Goal: Information Seeking & Learning: Check status

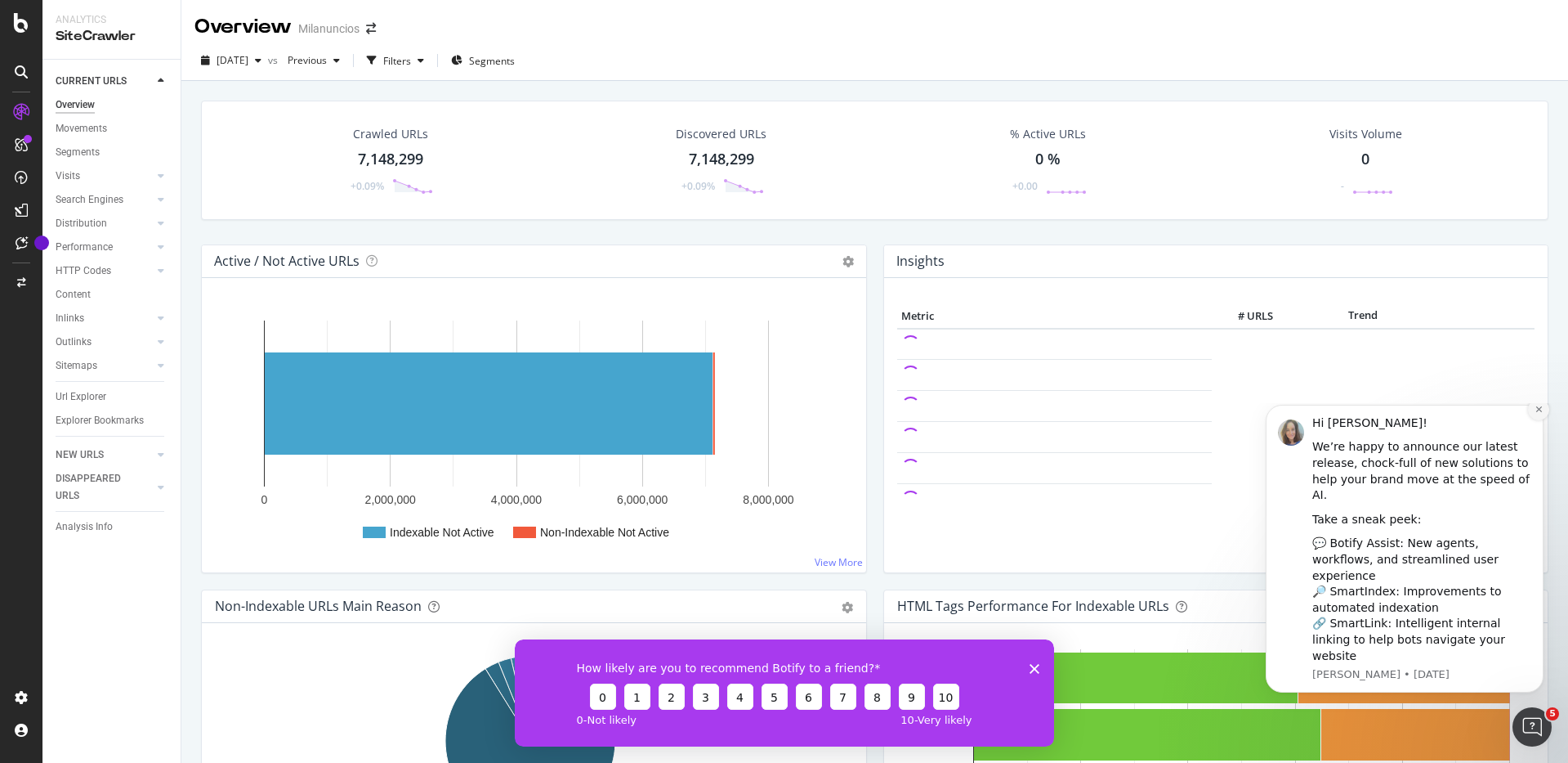
click at [1540, 414] on icon "Dismiss notification" at bounding box center [1540, 409] width 9 height 9
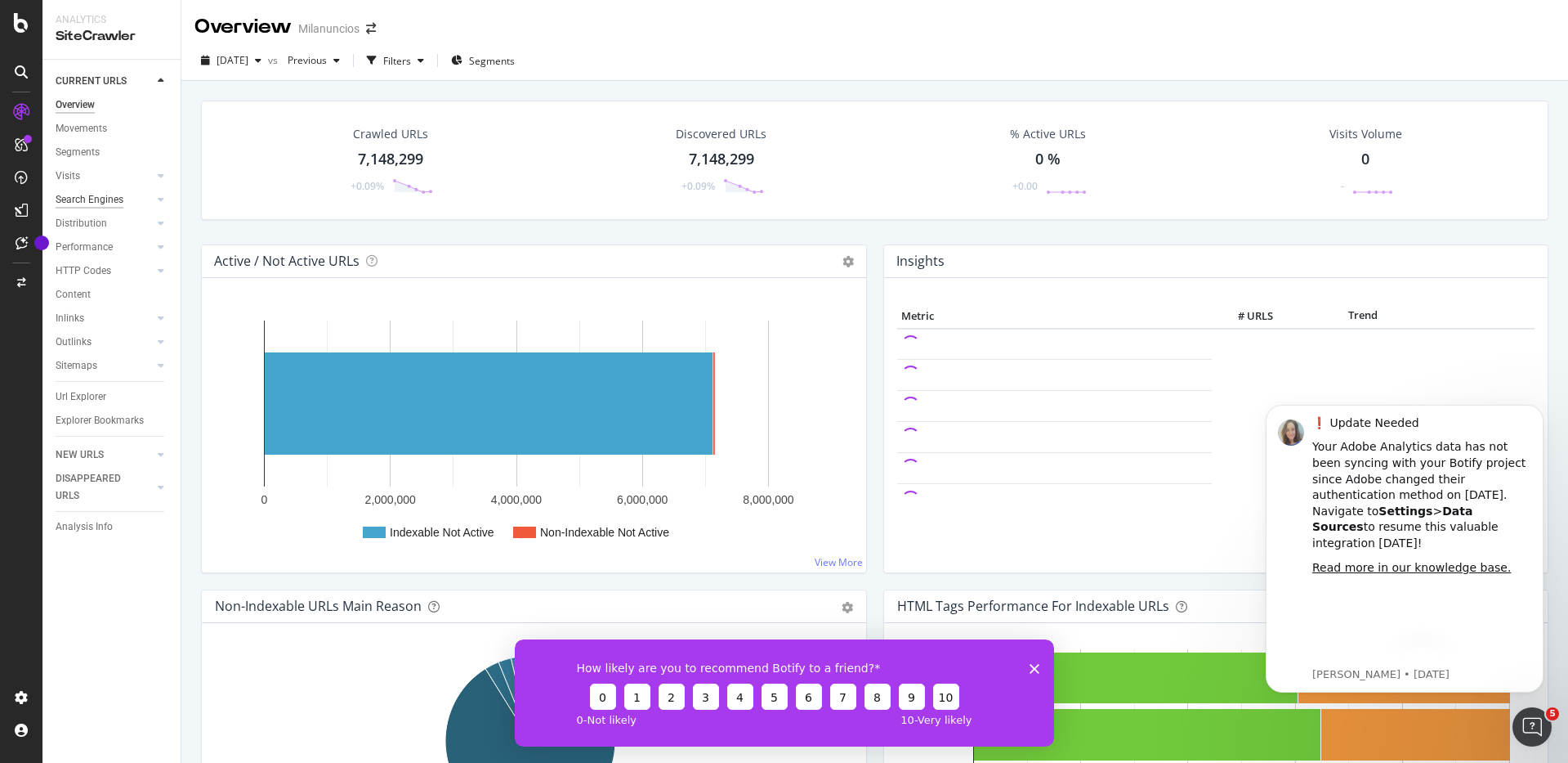
click at [114, 193] on div "Search Engines" at bounding box center [90, 200] width 68 height 17
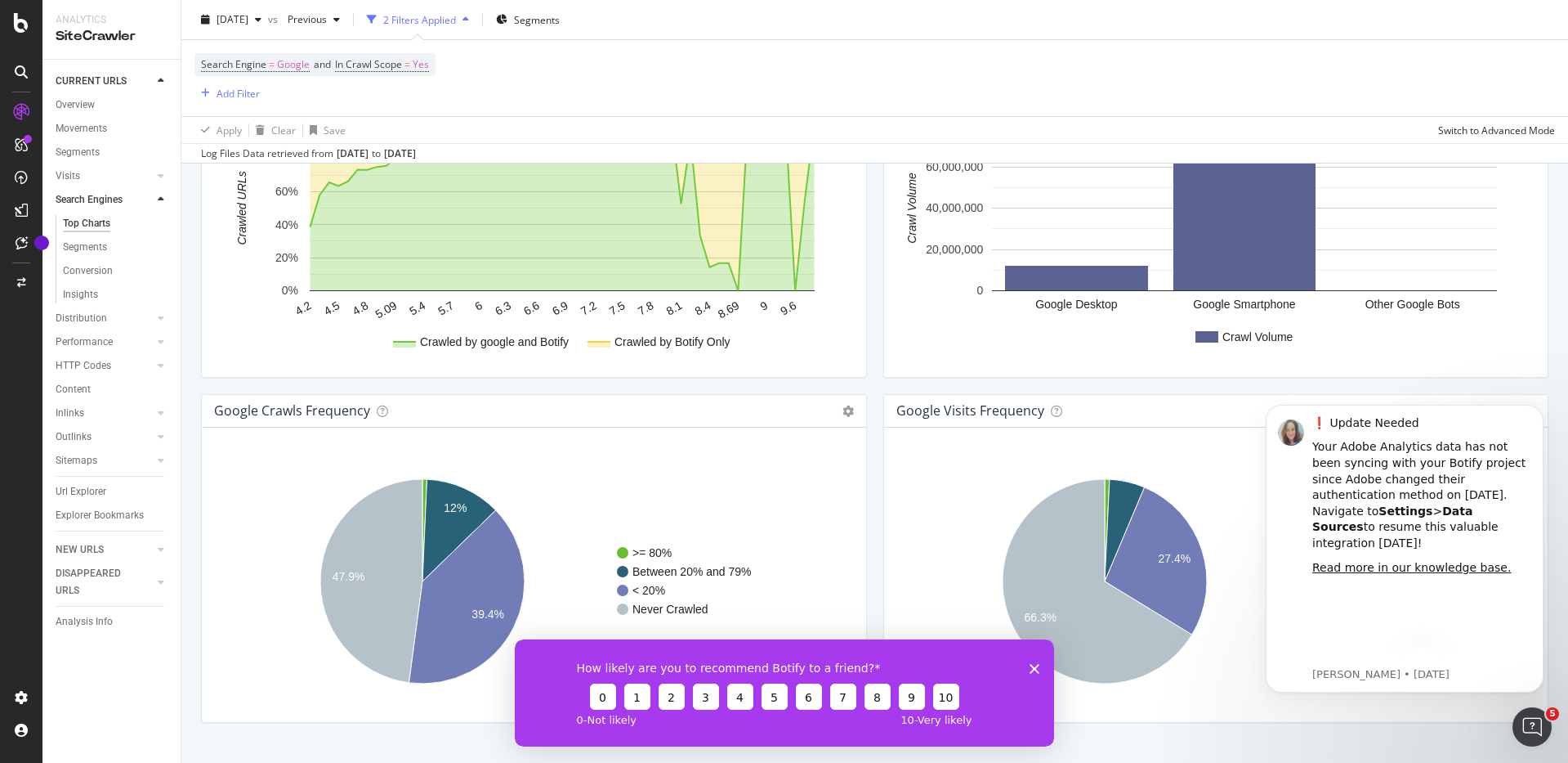
scroll to position [1709, 0]
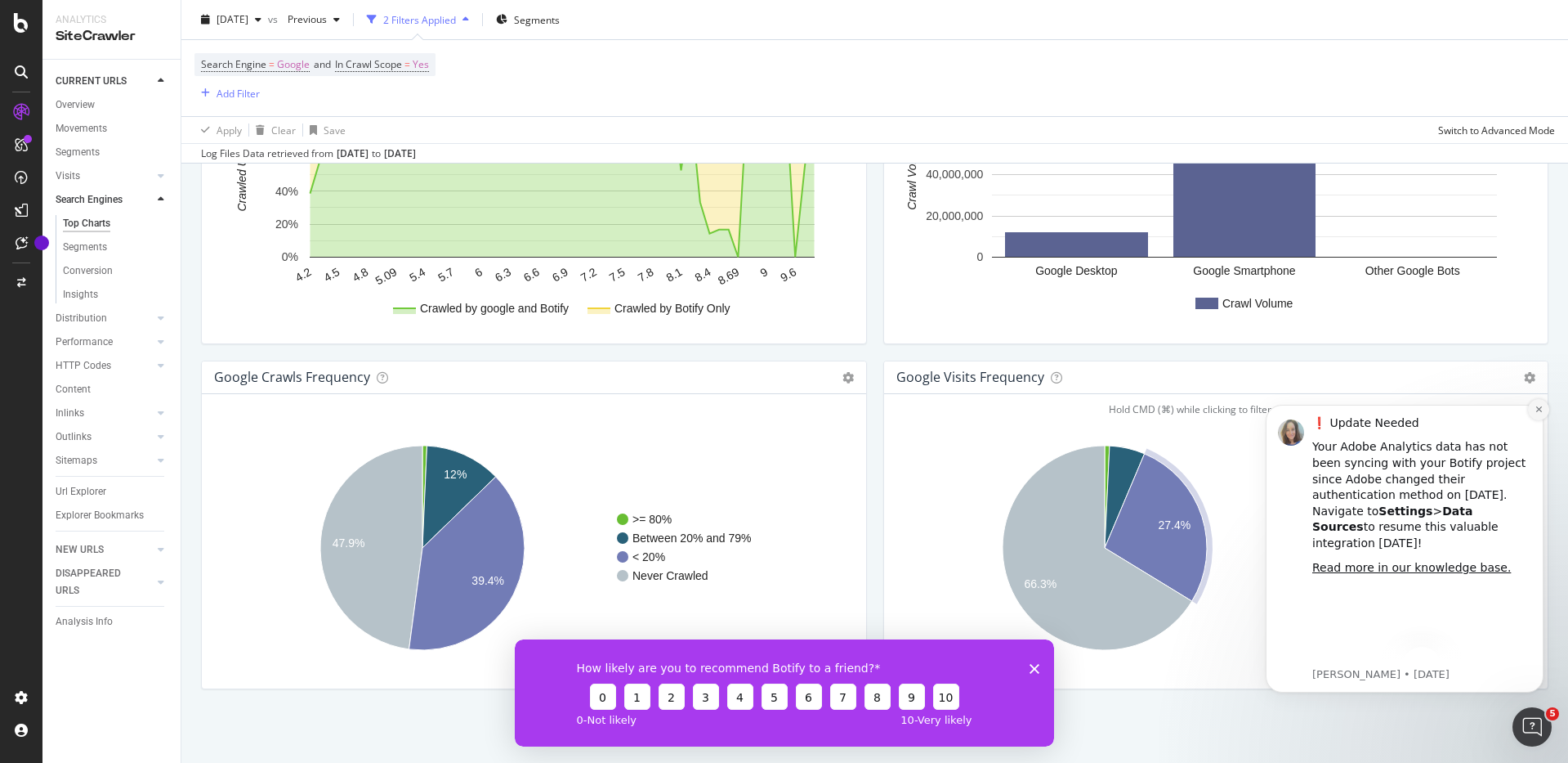
click at [1541, 409] on icon "Dismiss notification" at bounding box center [1540, 409] width 9 height 9
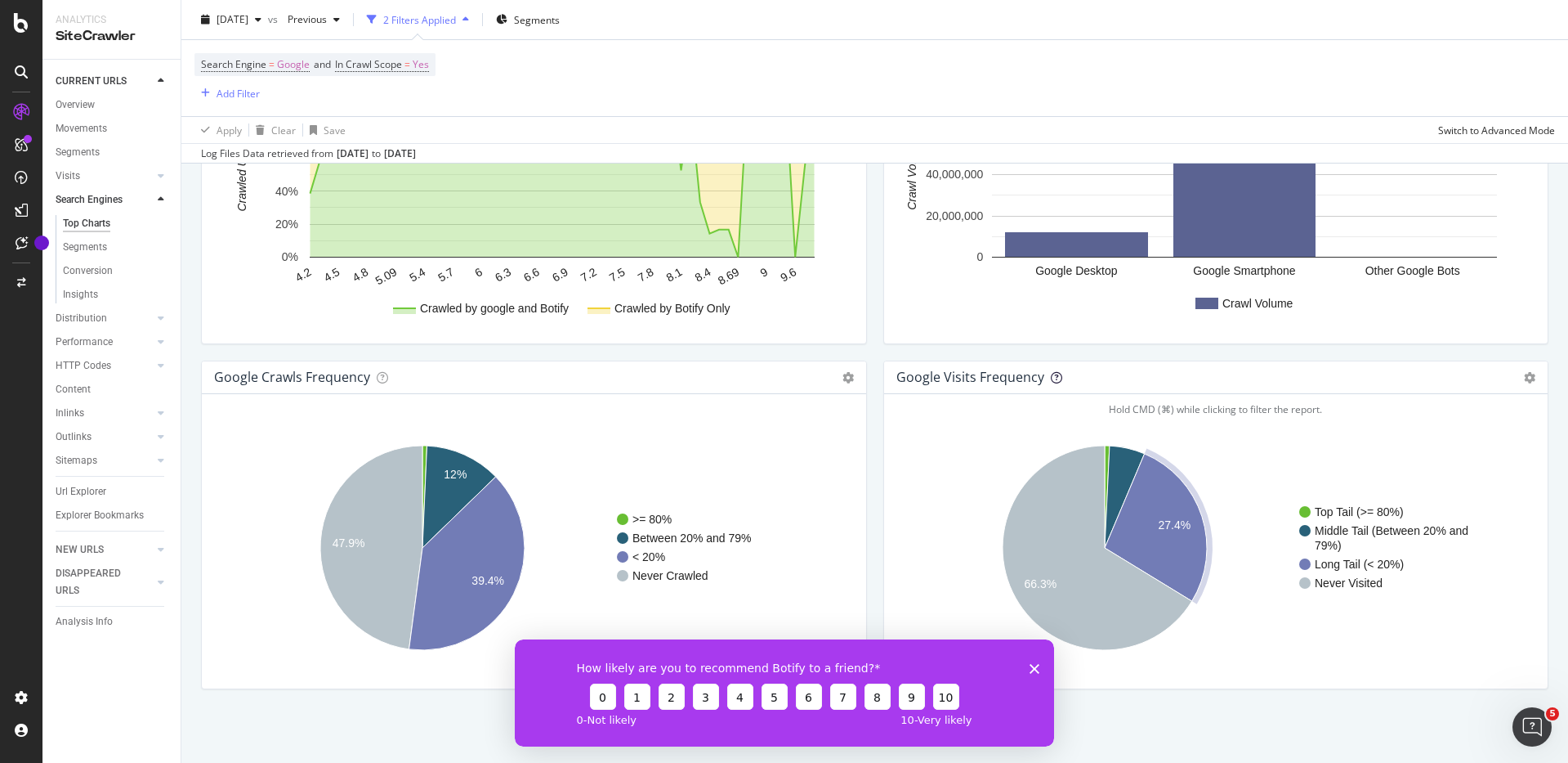
click at [1051, 375] on icon at bounding box center [1056, 378] width 11 height 11
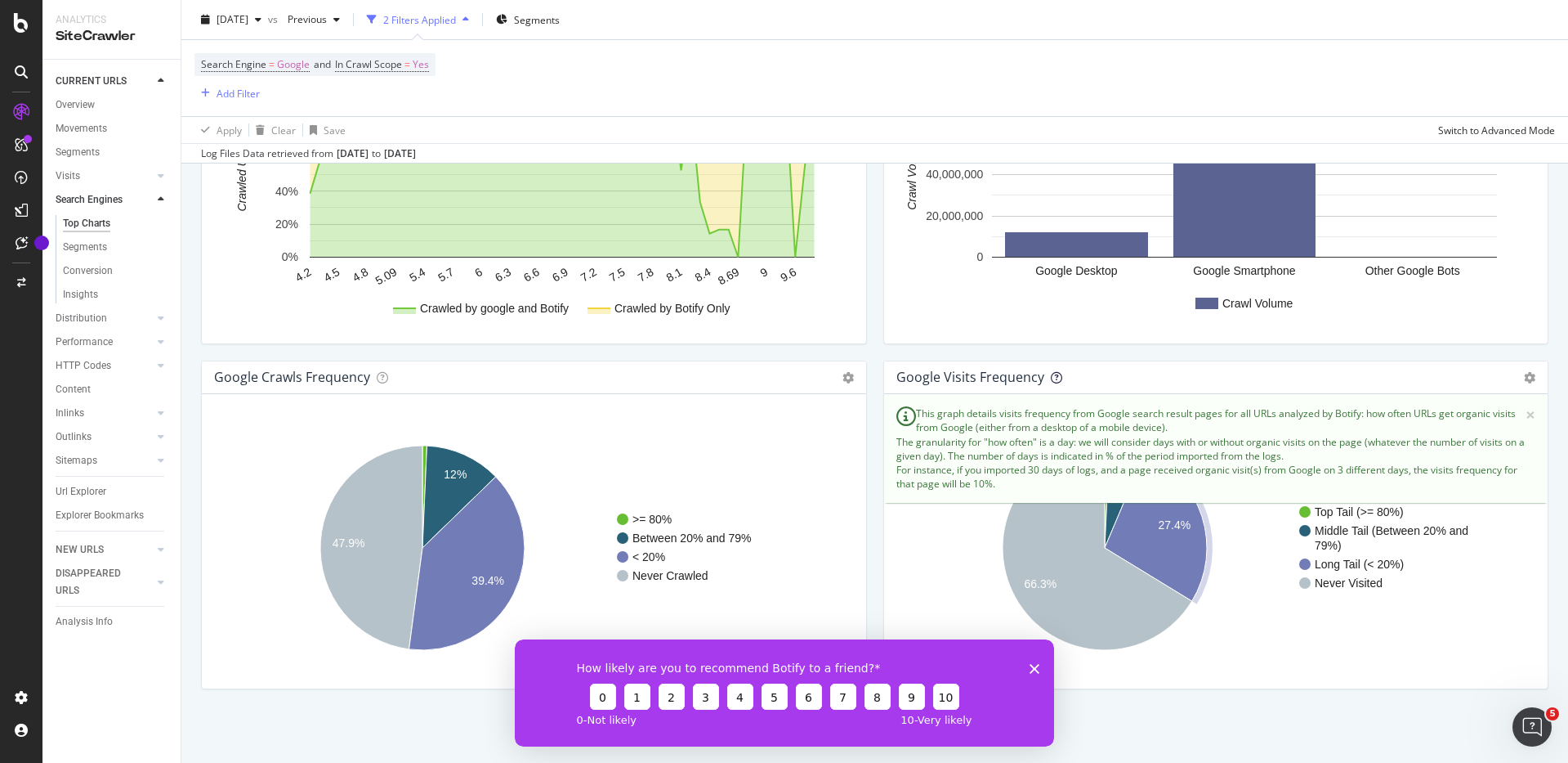
click at [1051, 375] on icon at bounding box center [1056, 378] width 11 height 11
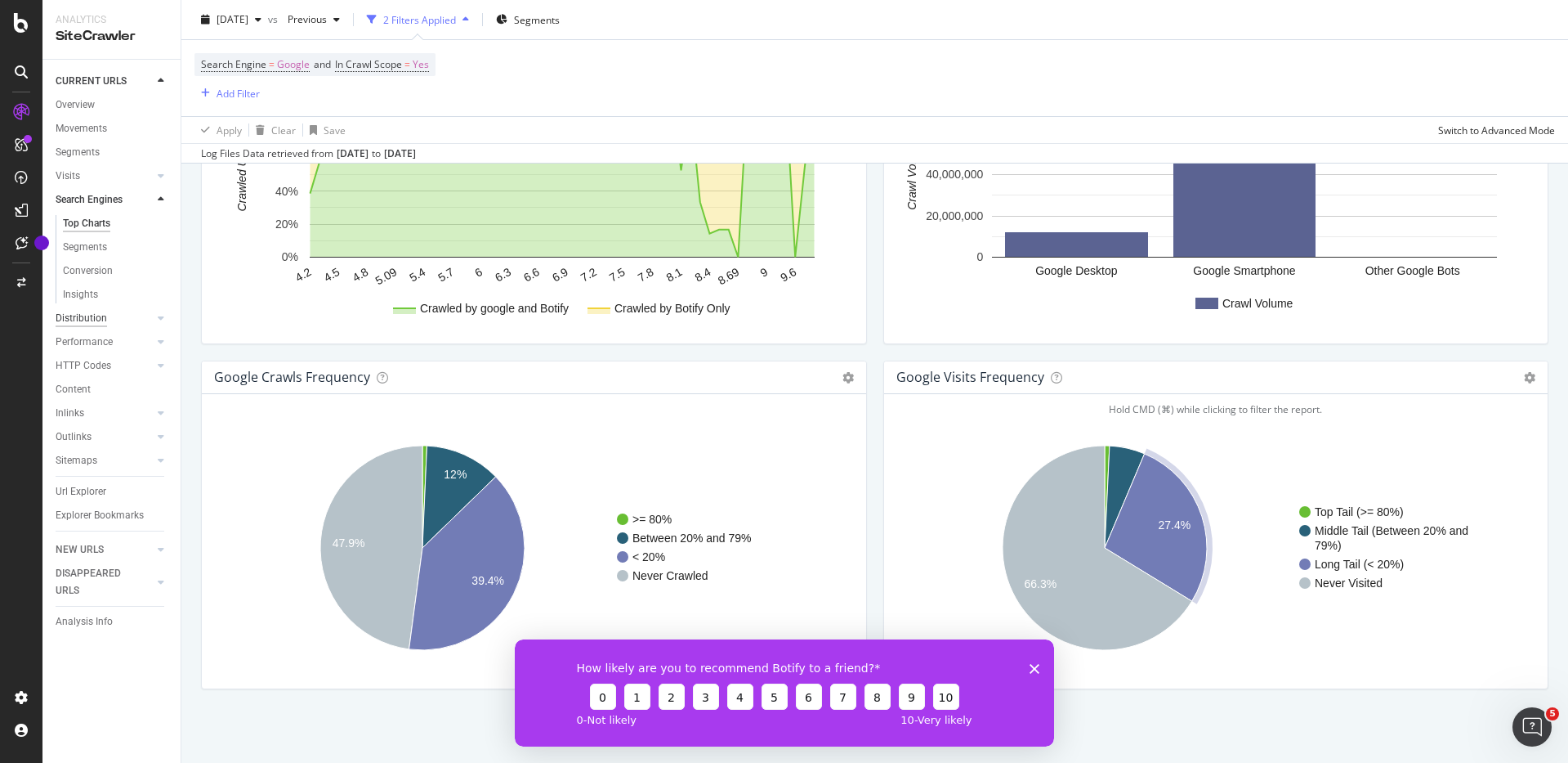
click at [96, 321] on div "Distribution" at bounding box center [82, 318] width 51 height 17
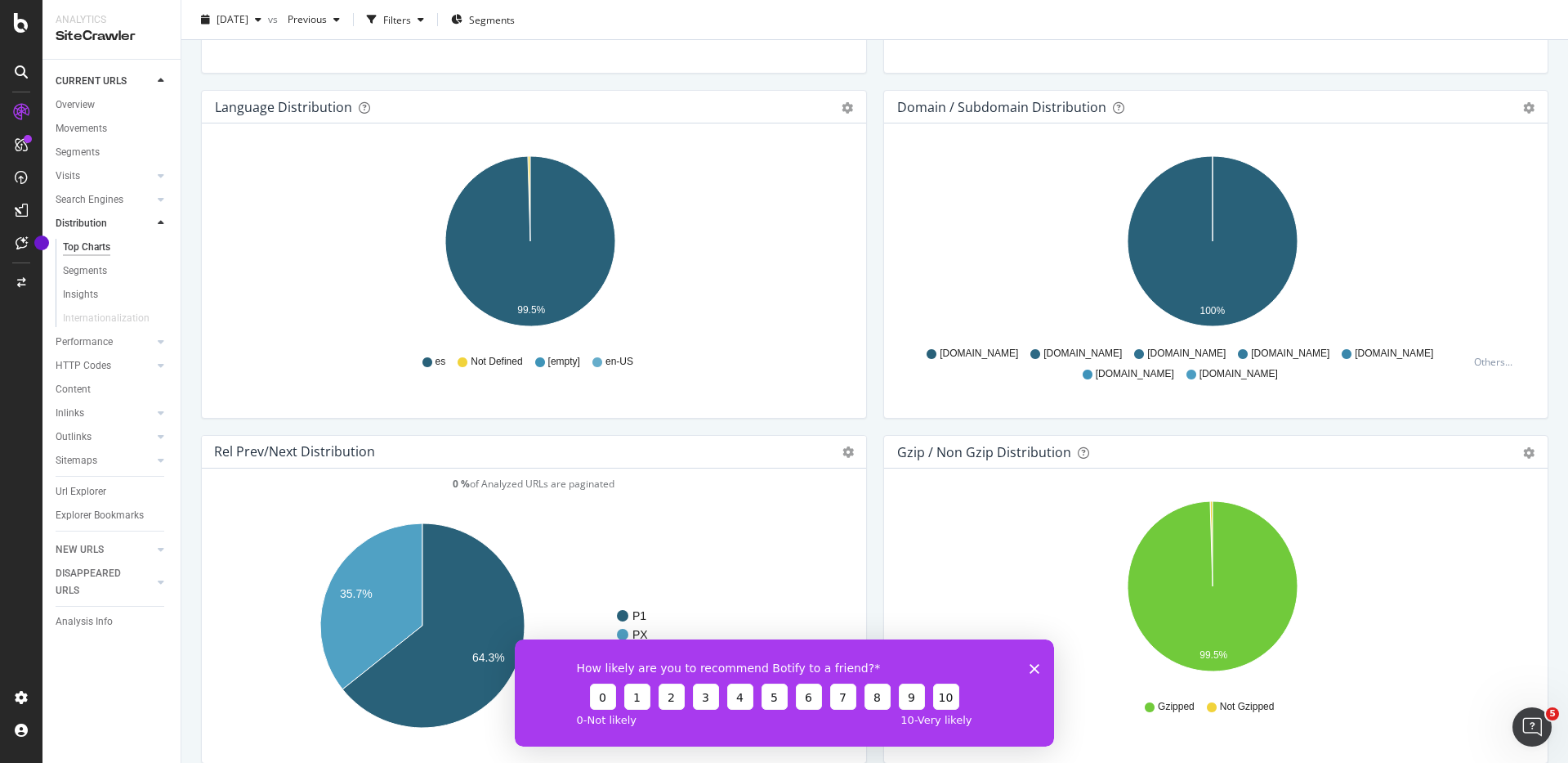
scroll to position [612, 0]
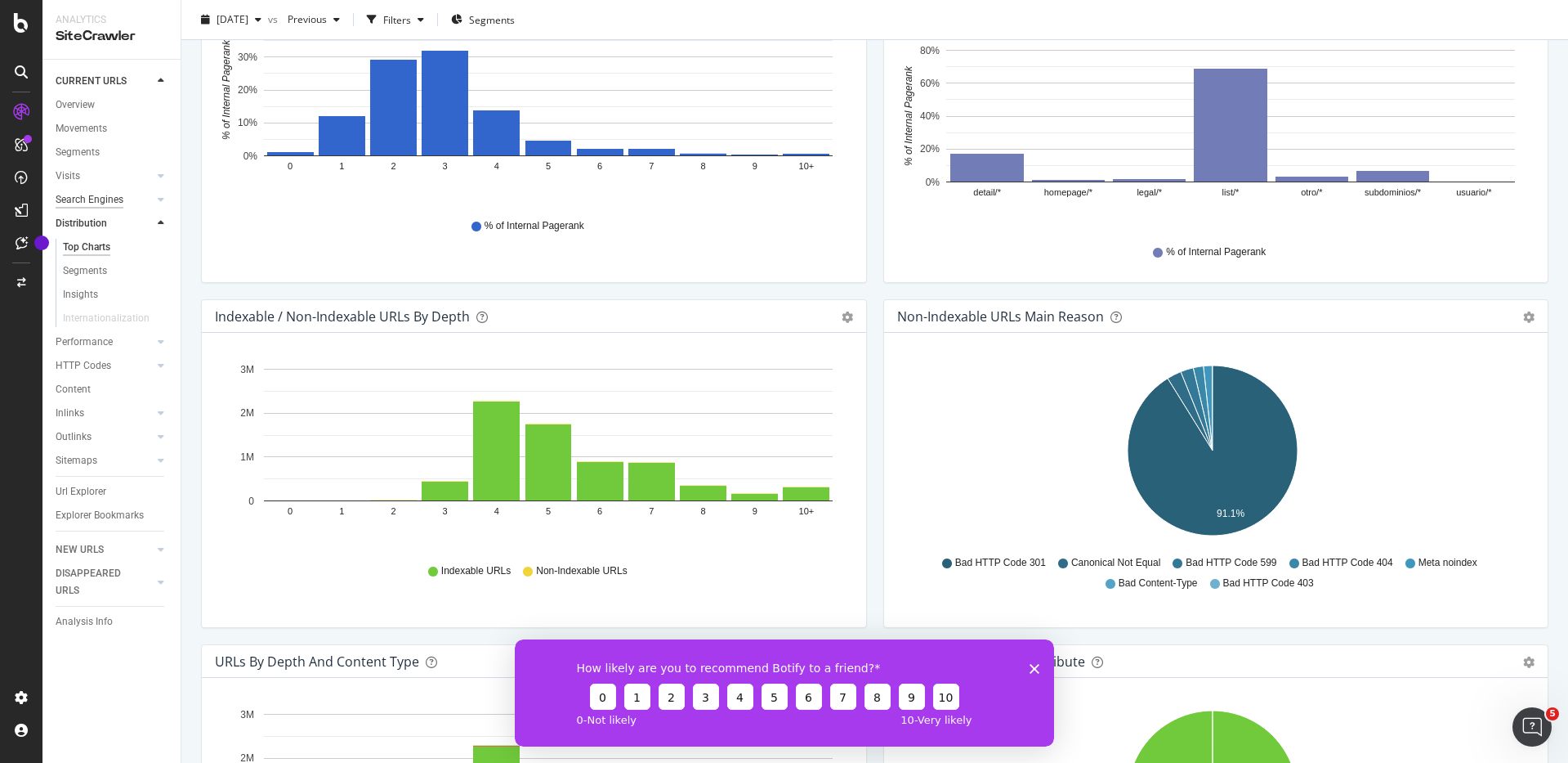
click at [121, 202] on div "Search Engines" at bounding box center [90, 200] width 68 height 17
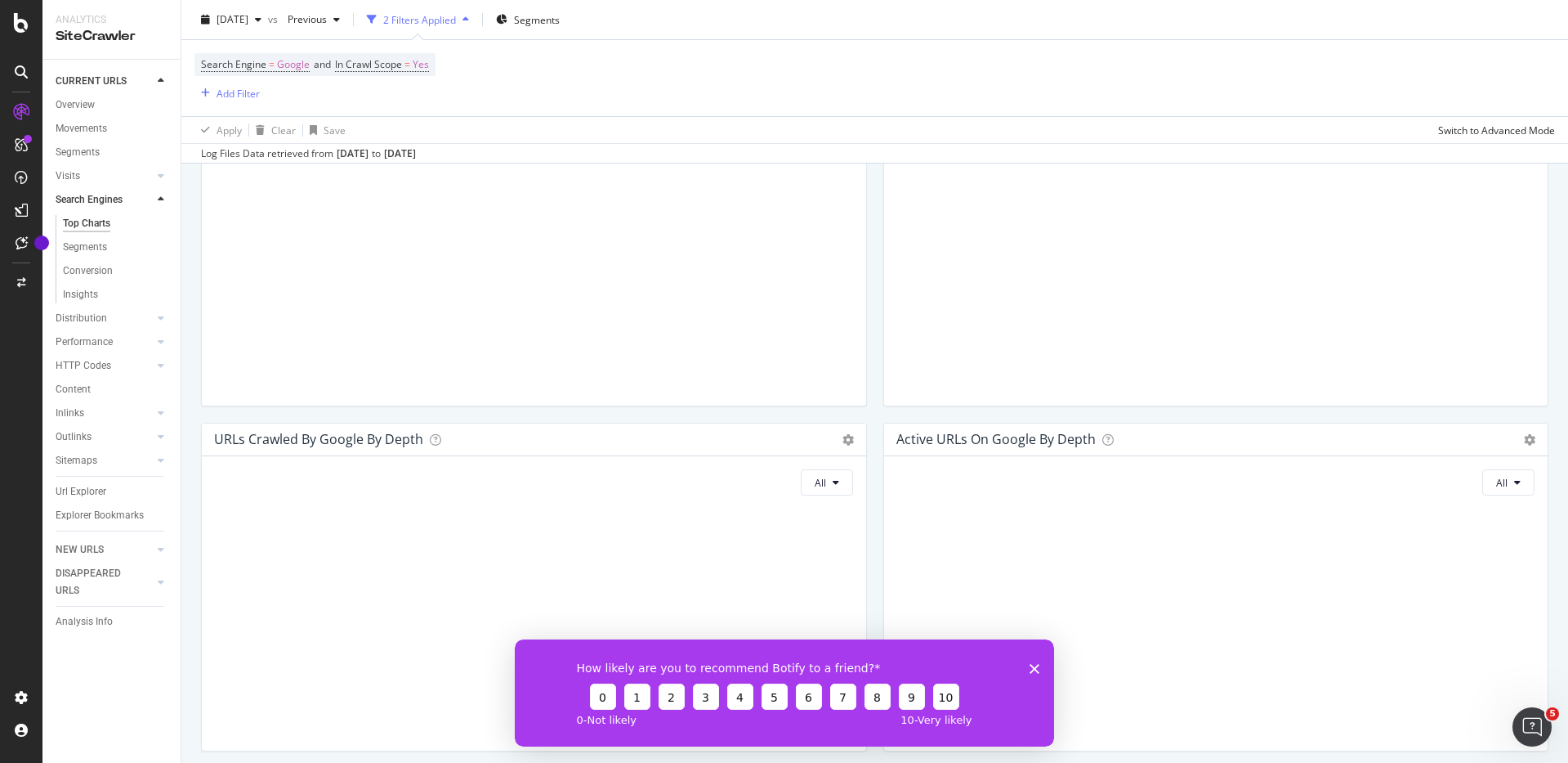
scroll to position [735, 0]
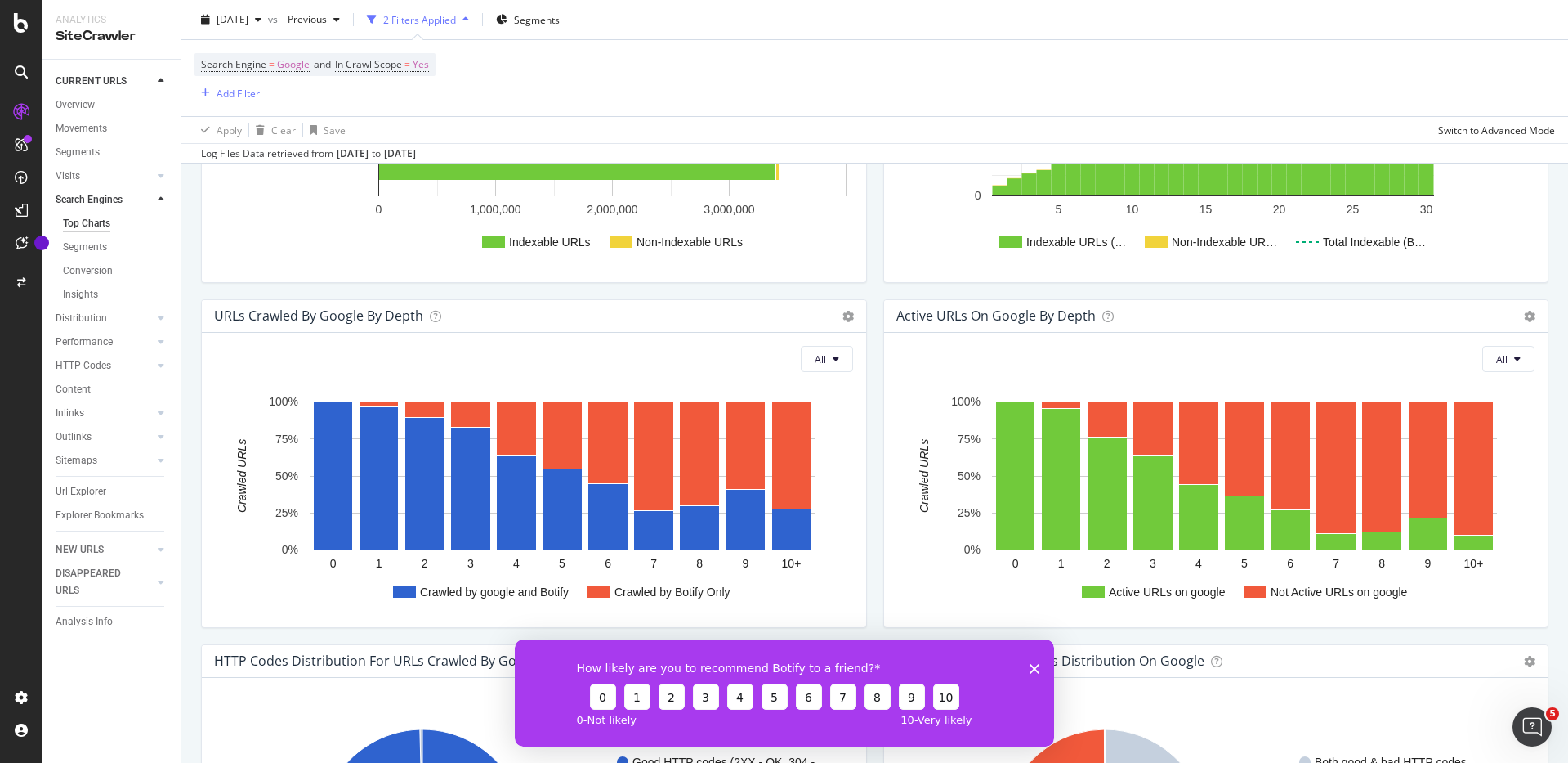
click at [89, 222] on div "Top Charts" at bounding box center [87, 223] width 48 height 17
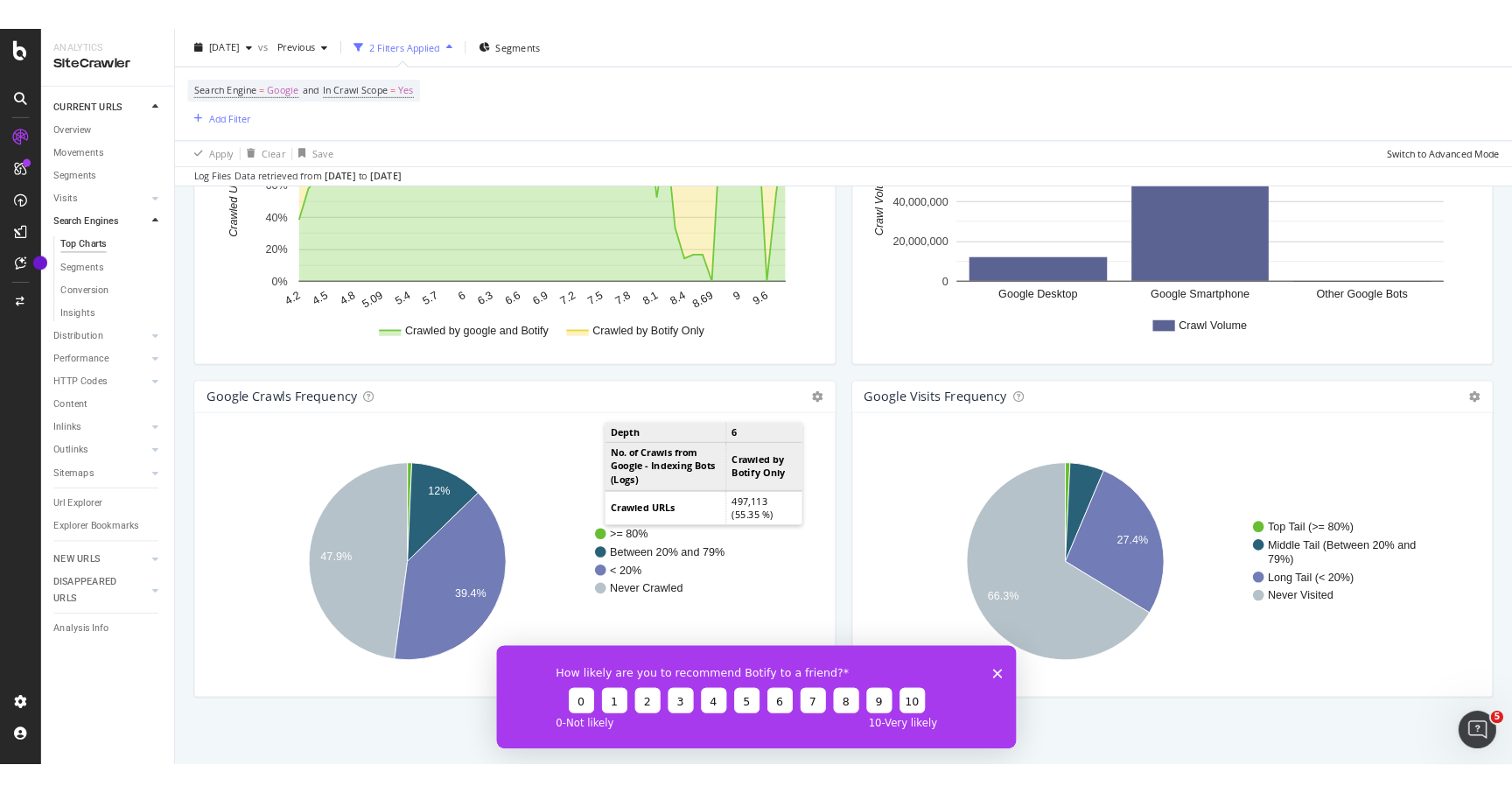
scroll to position [1829, 0]
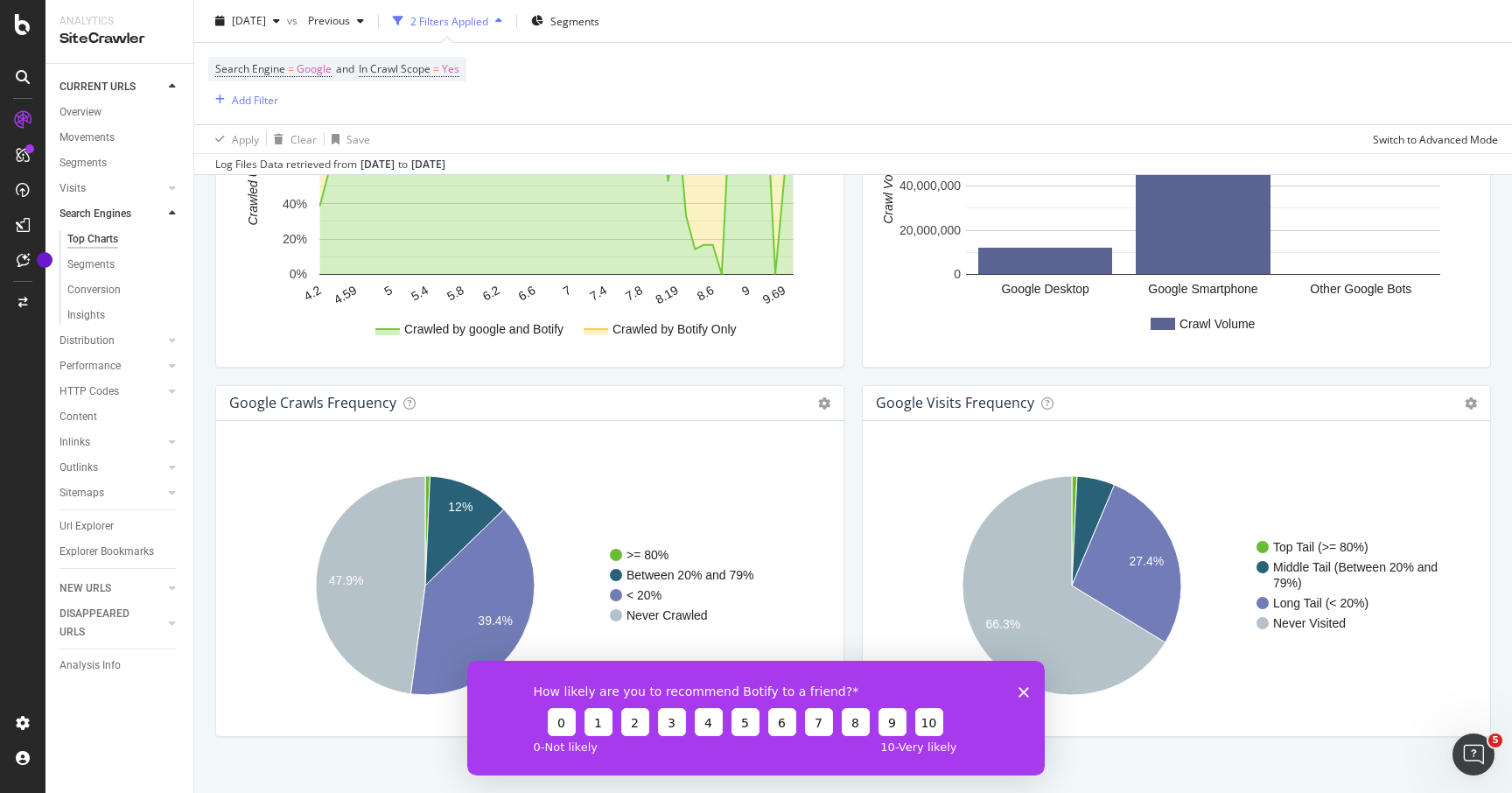
click at [523, 73] on div "Search Engine = Google and In Crawl Scope = Yes Add Filter" at bounding box center [853, 83] width 1290 height 81
click at [600, 19] on span "Segments" at bounding box center [575, 20] width 49 height 15
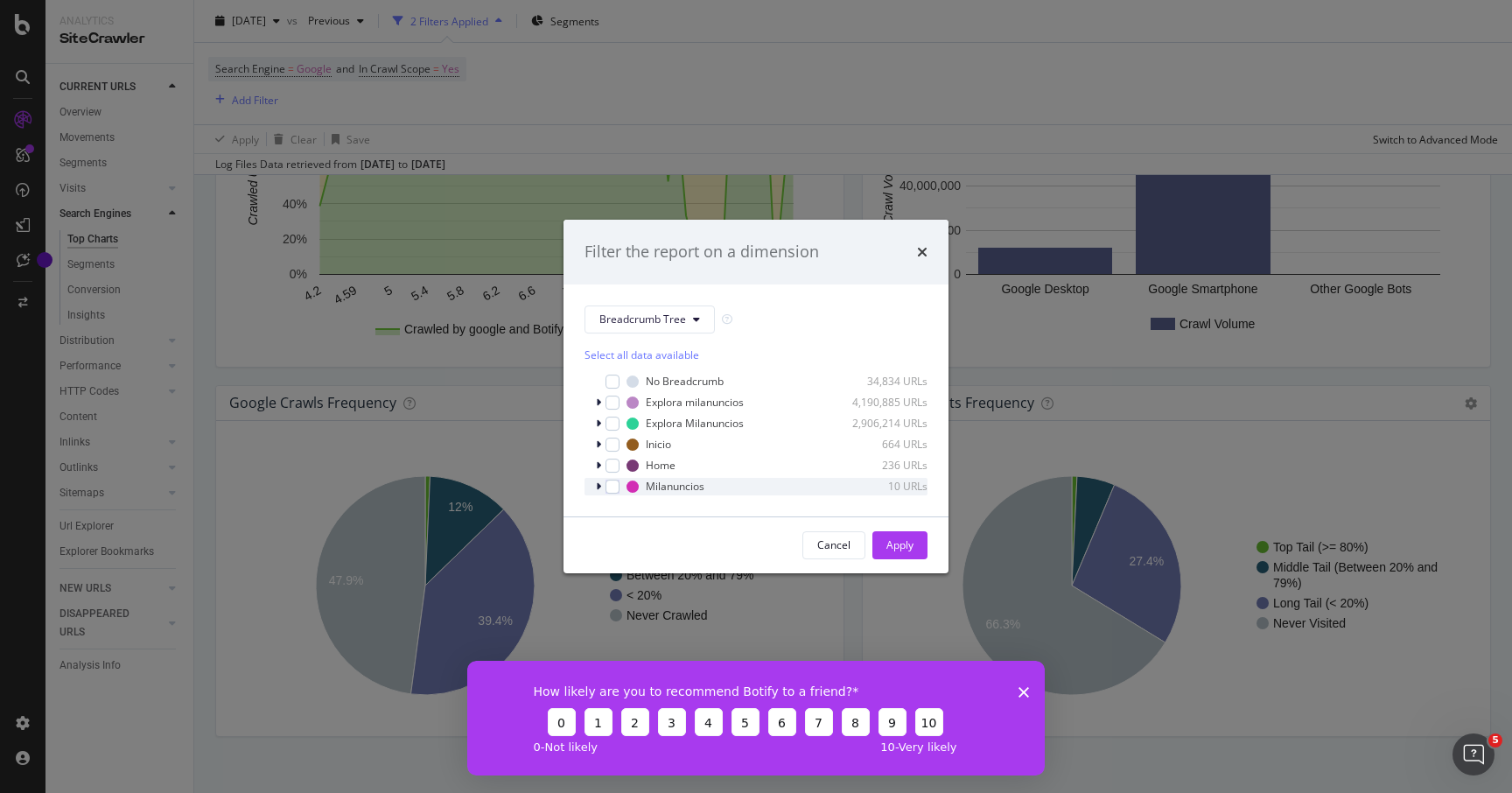
click at [600, 488] on icon "modal" at bounding box center [598, 486] width 5 height 11
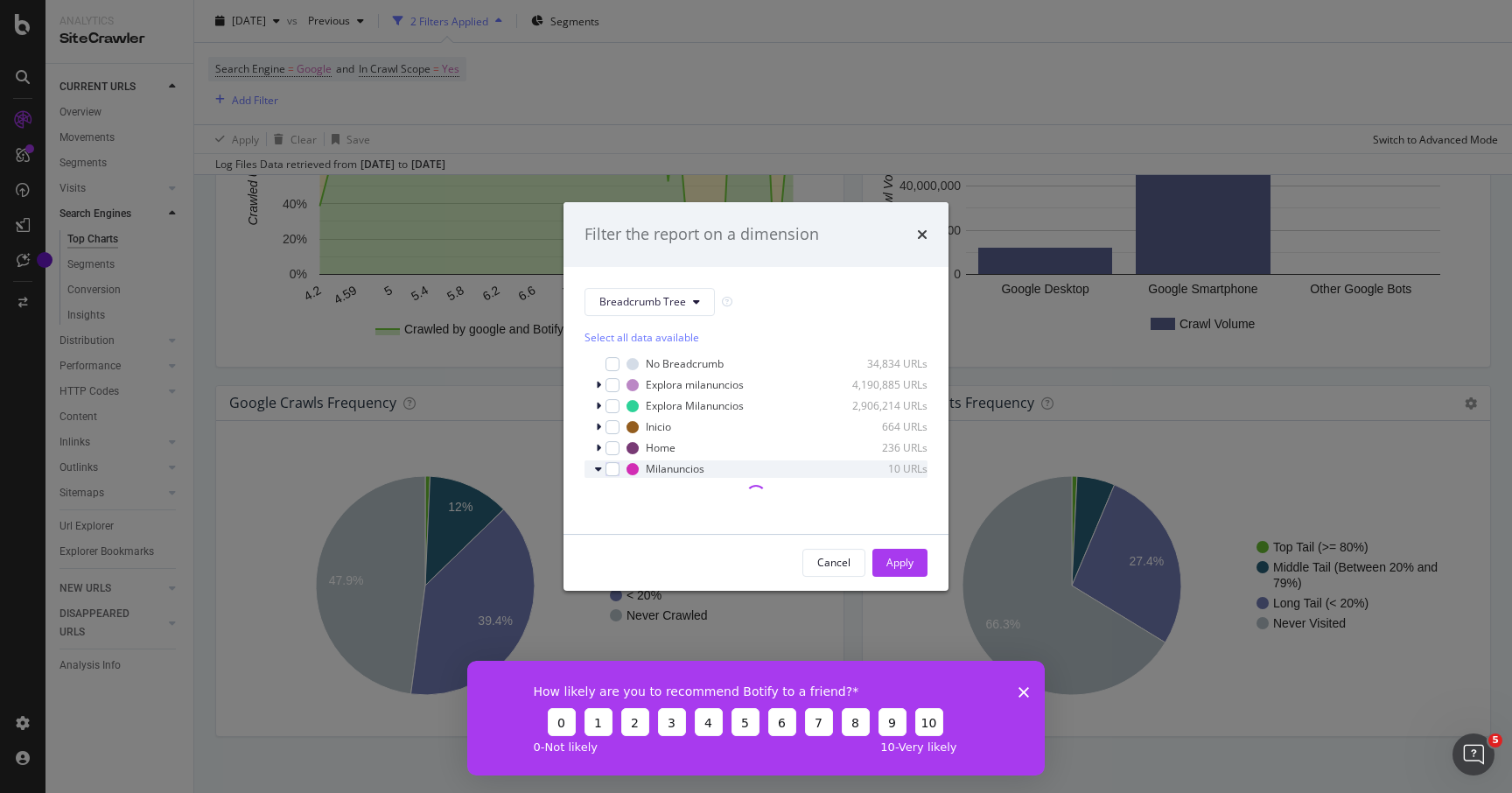
click at [600, 471] on icon "modal" at bounding box center [598, 468] width 7 height 11
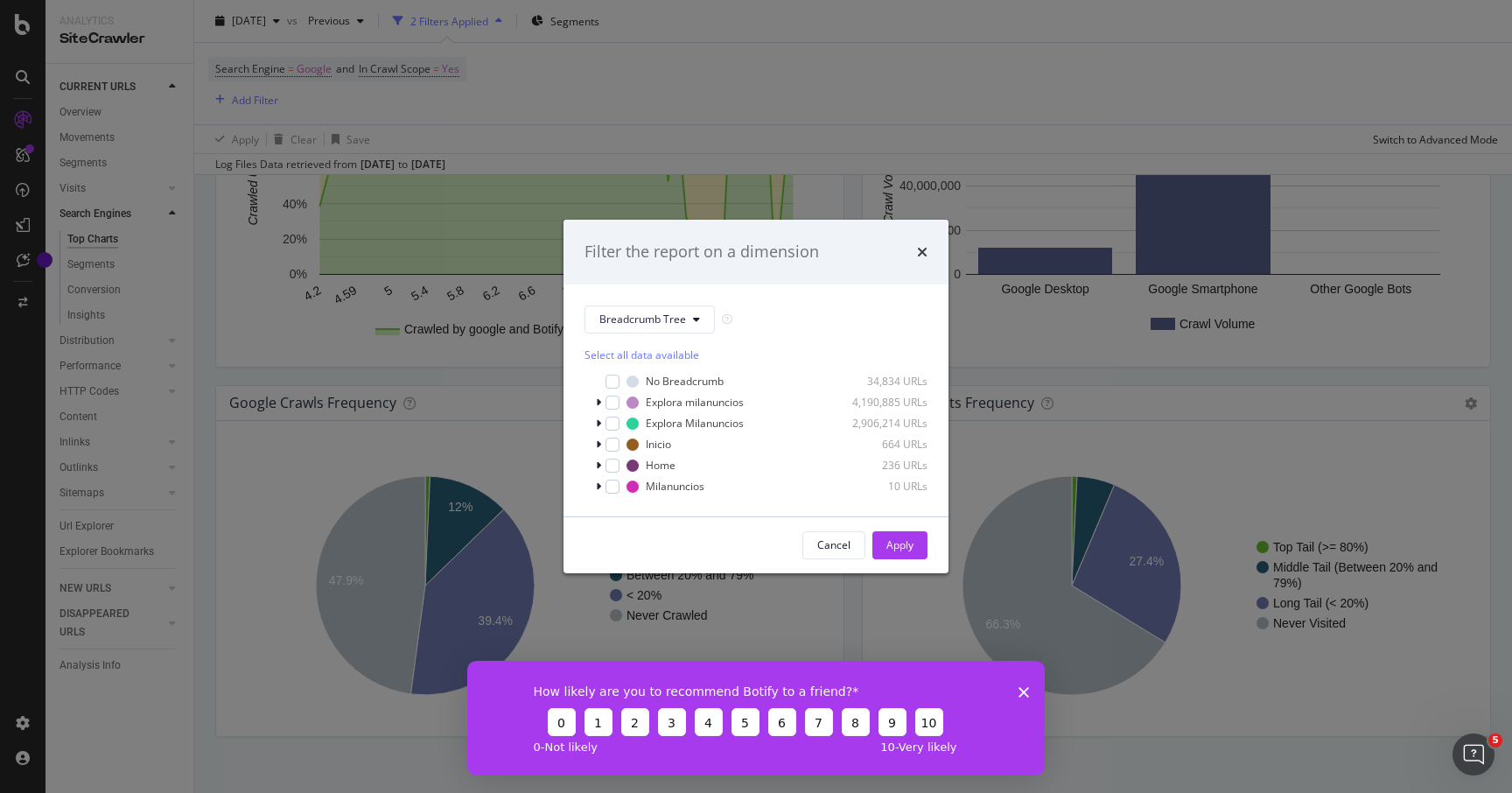
click at [923, 17] on div "Filter the report on a dimension Breadcrumb Tree Select all data available No B…" at bounding box center [756, 396] width 1512 height 793
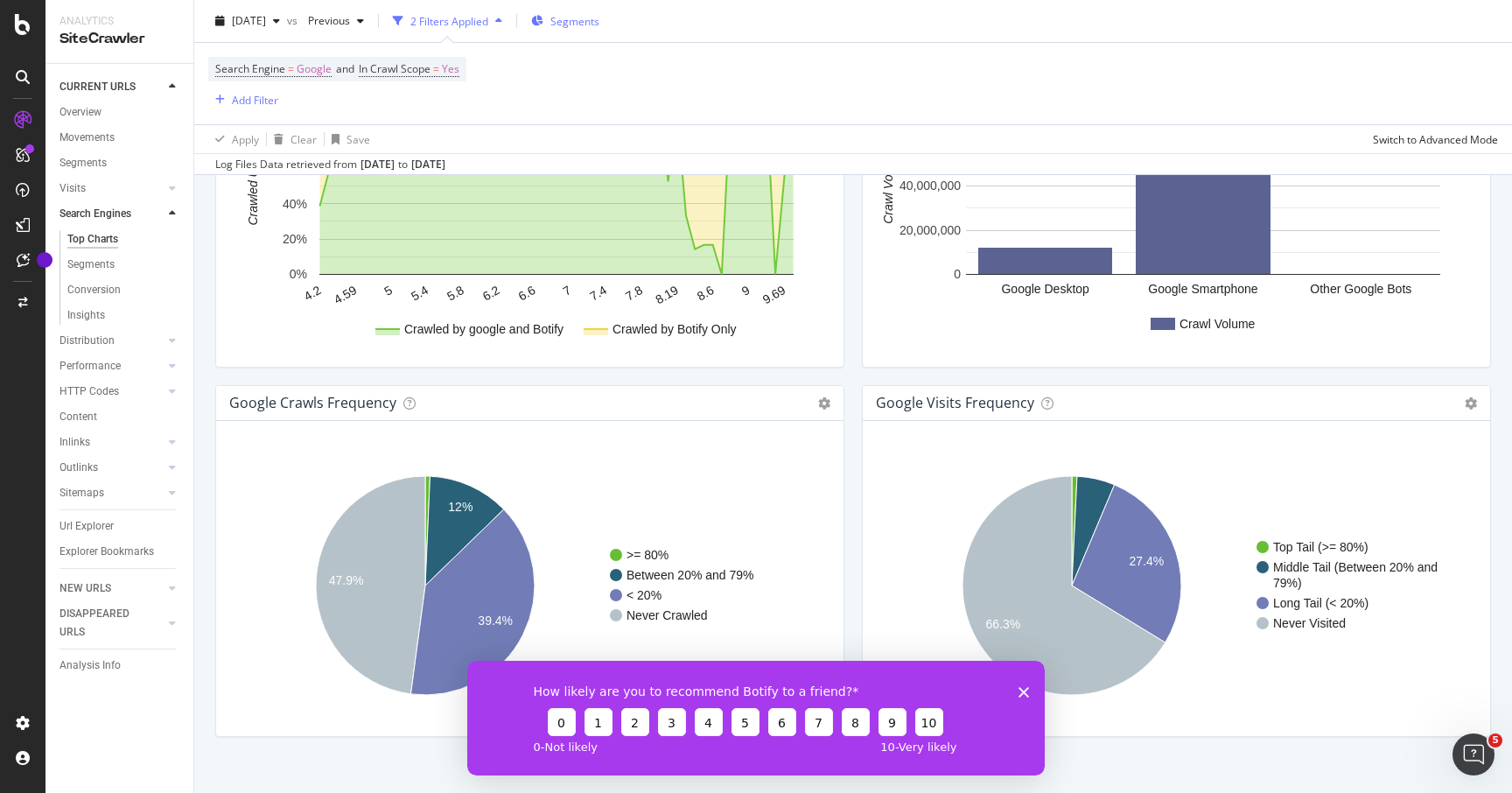
click at [586, 20] on div "Segments" at bounding box center [566, 20] width 69 height 15
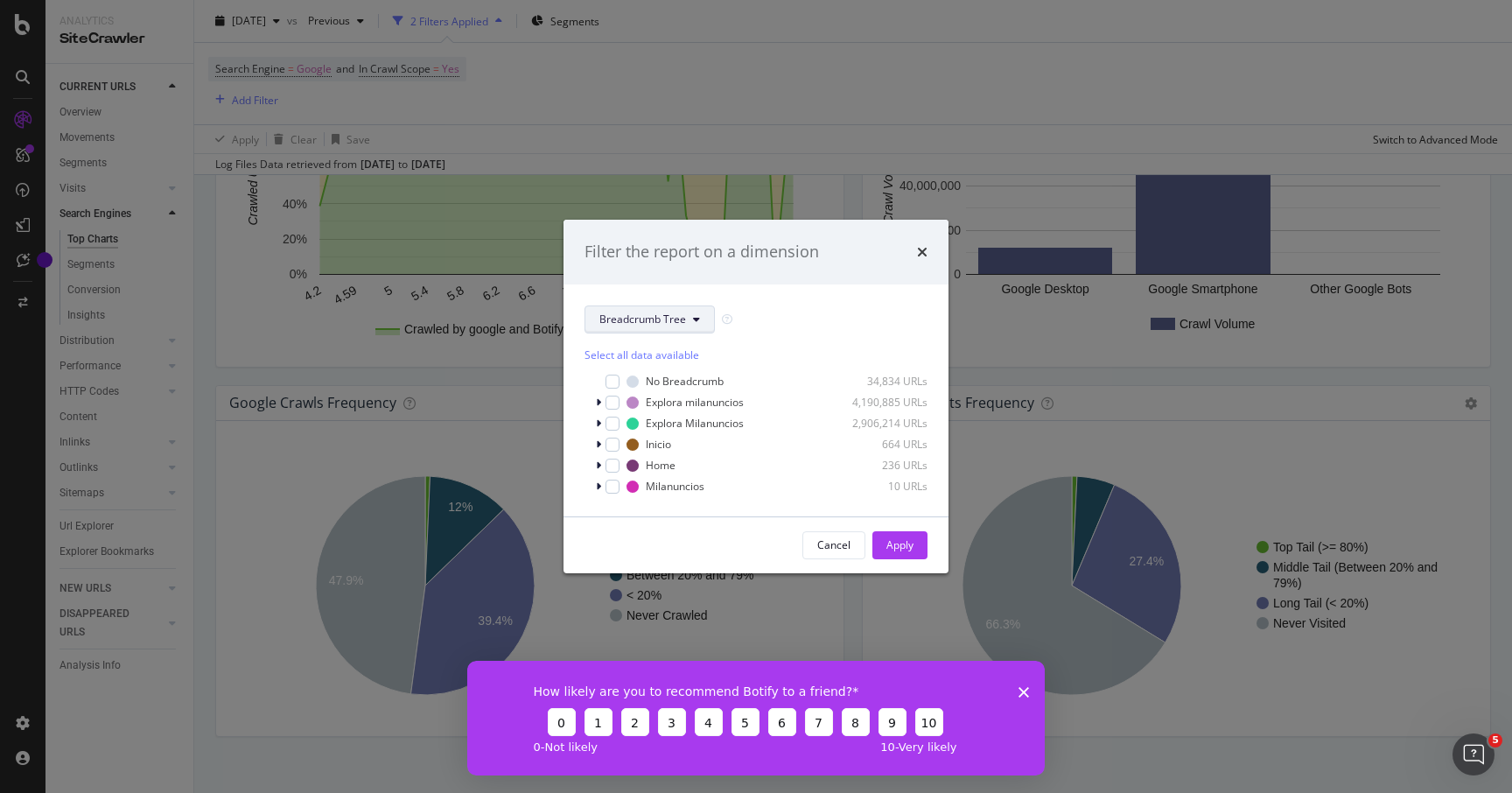
click at [674, 313] on span "Breadcrumb Tree" at bounding box center [643, 318] width 86 height 15
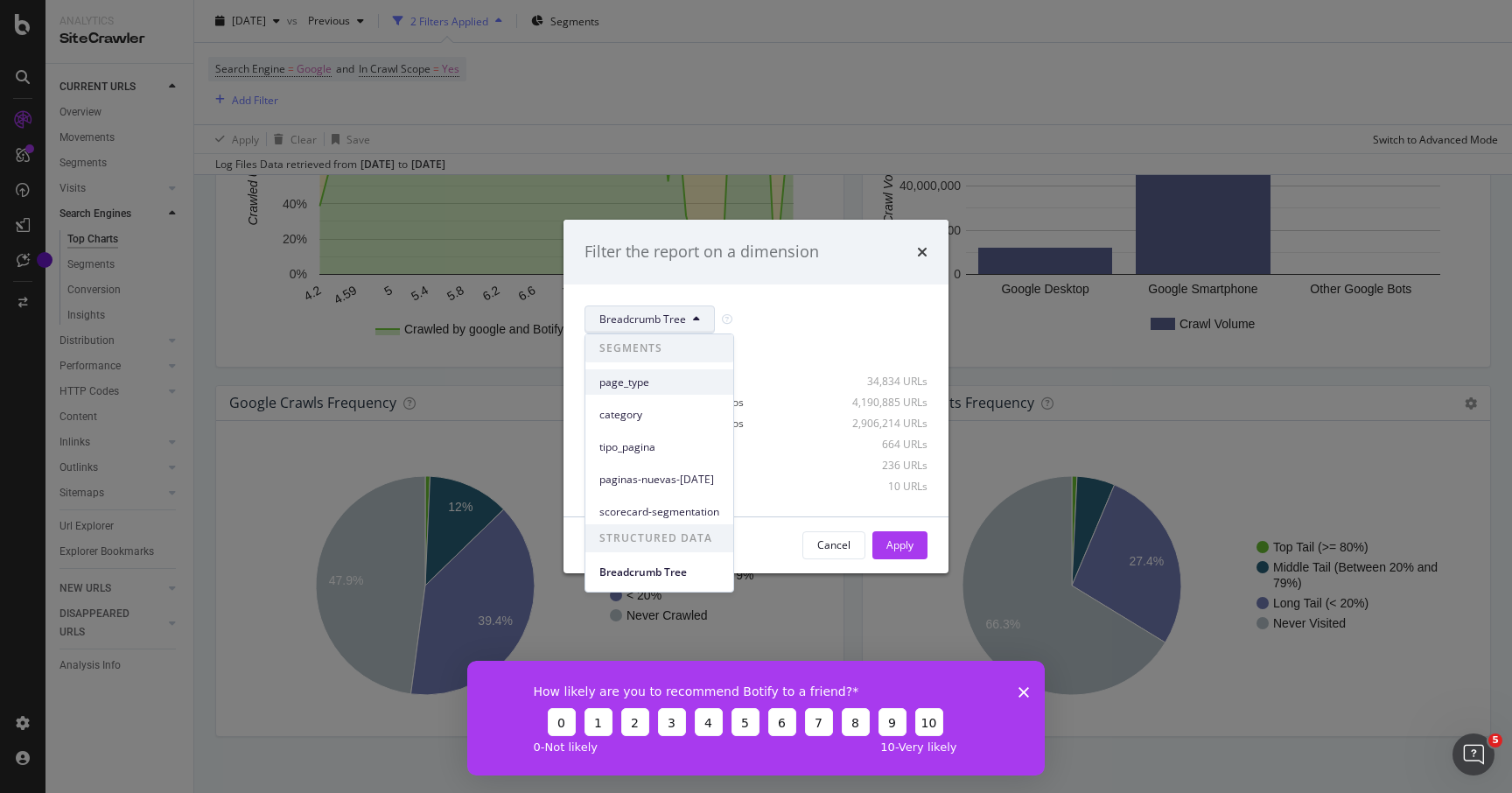
click at [616, 377] on span "page_type" at bounding box center [660, 382] width 120 height 16
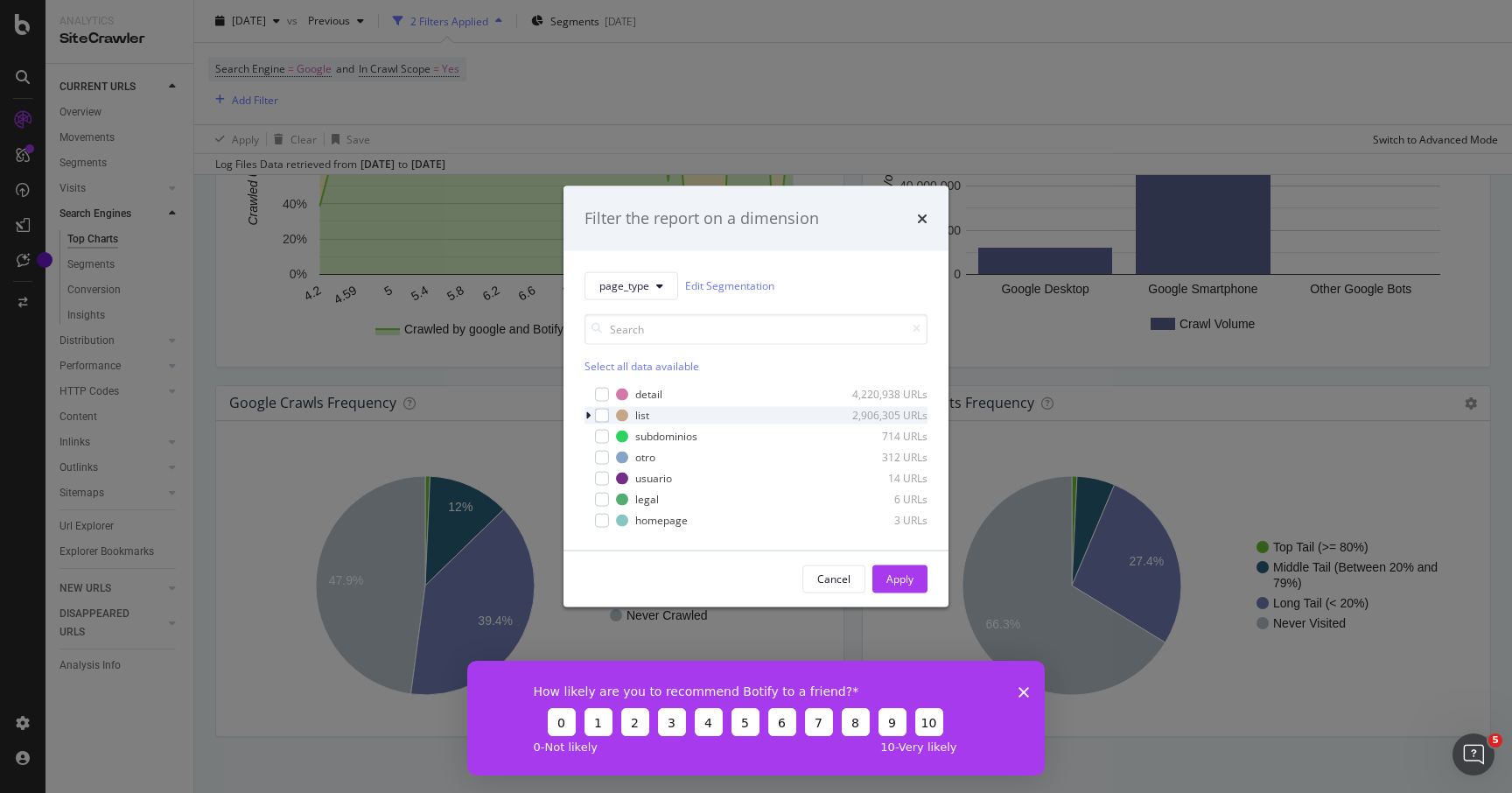
click at [592, 414] on div "modal" at bounding box center [589, 415] width 11 height 18
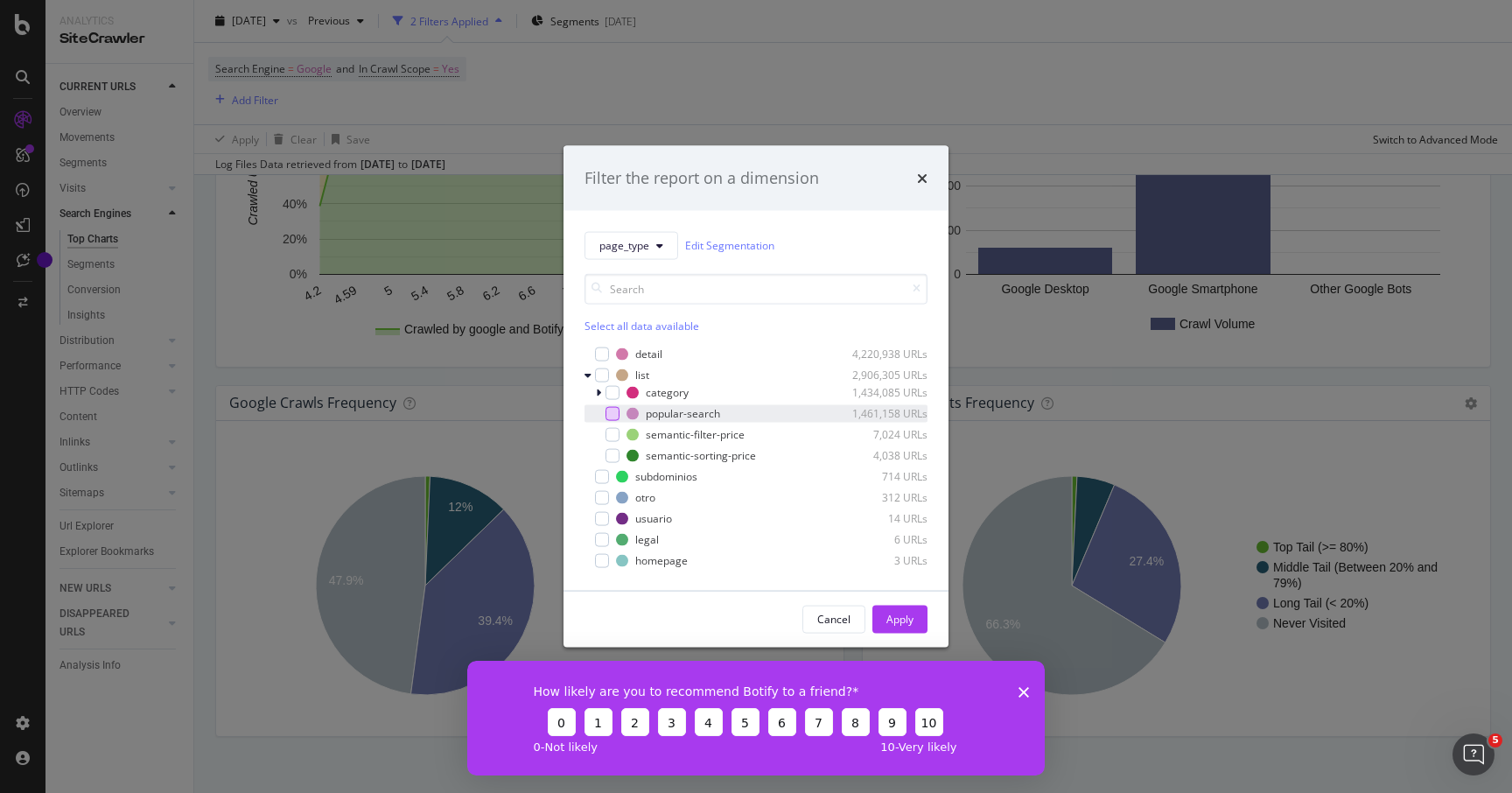
click at [617, 407] on div "modal" at bounding box center [613, 413] width 14 height 14
click at [618, 431] on div "modal" at bounding box center [613, 434] width 14 height 14
click at [612, 454] on div "modal" at bounding box center [613, 454] width 14 height 14
click at [609, 438] on icon "modal" at bounding box center [613, 434] width 8 height 9
click at [610, 447] on div "semantic-sorting-price 4,038 URLs" at bounding box center [755, 455] width 343 height 18
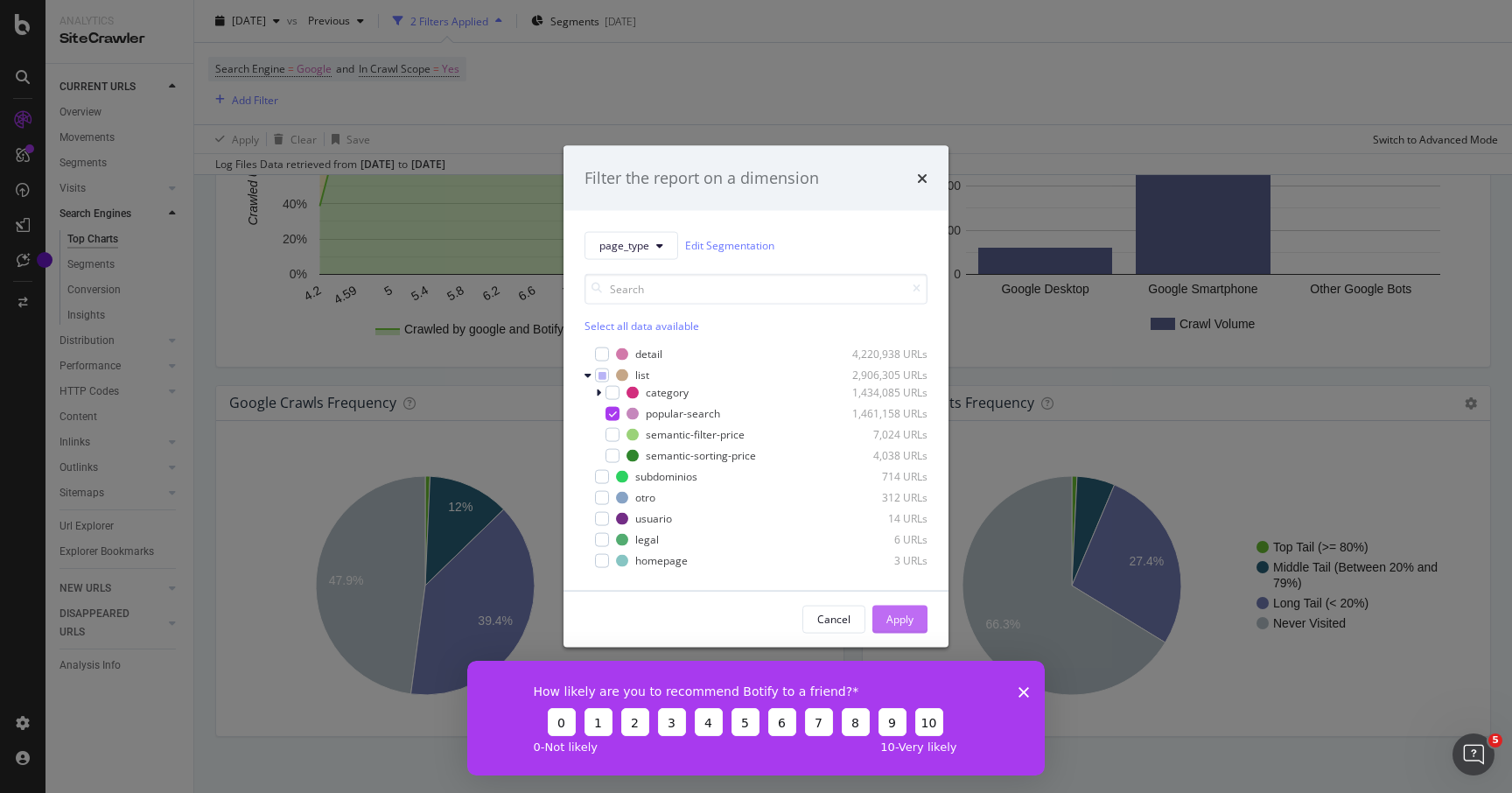
click at [894, 614] on div "Apply" at bounding box center [900, 618] width 27 height 15
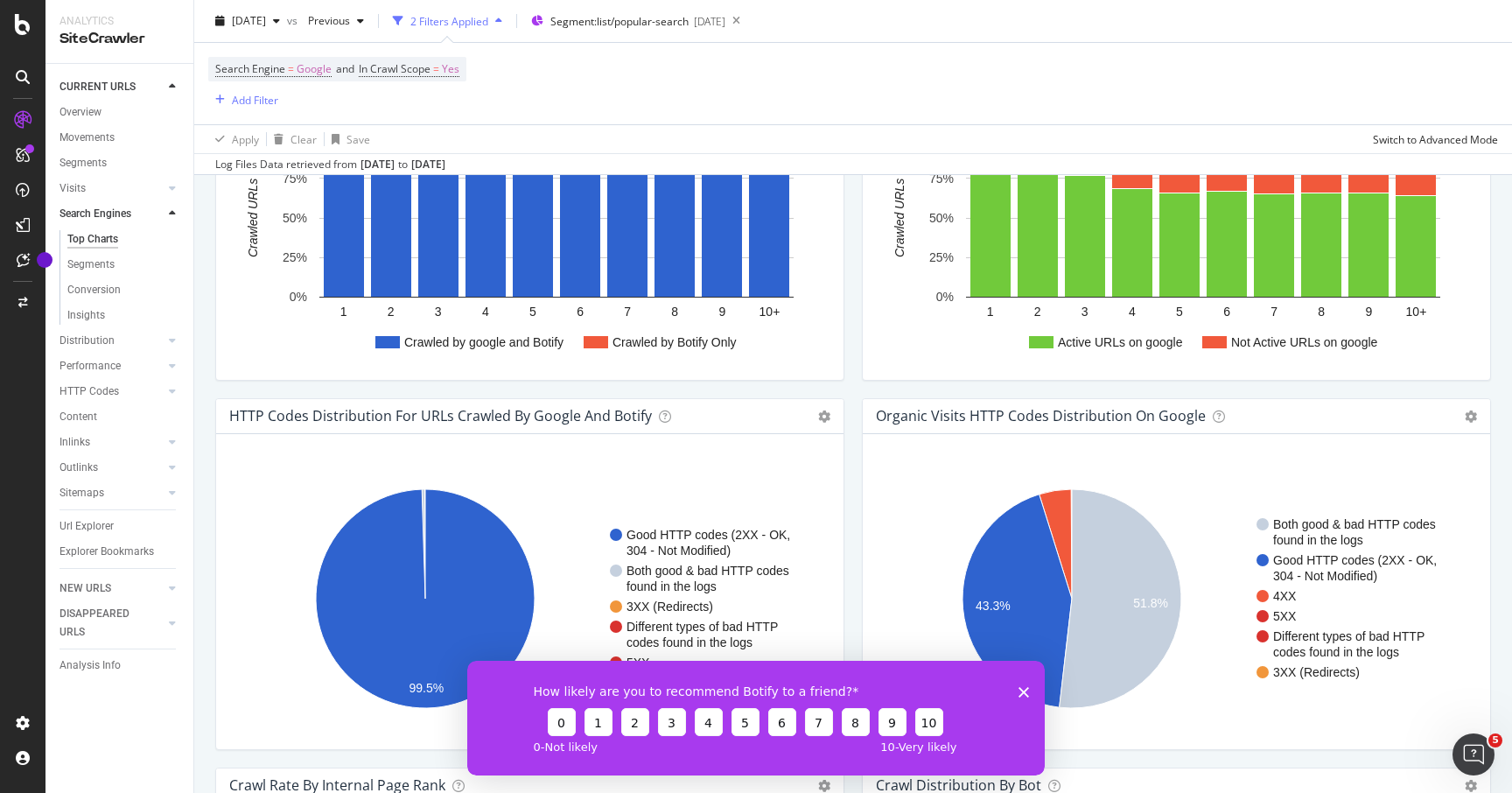
scroll to position [1061, 0]
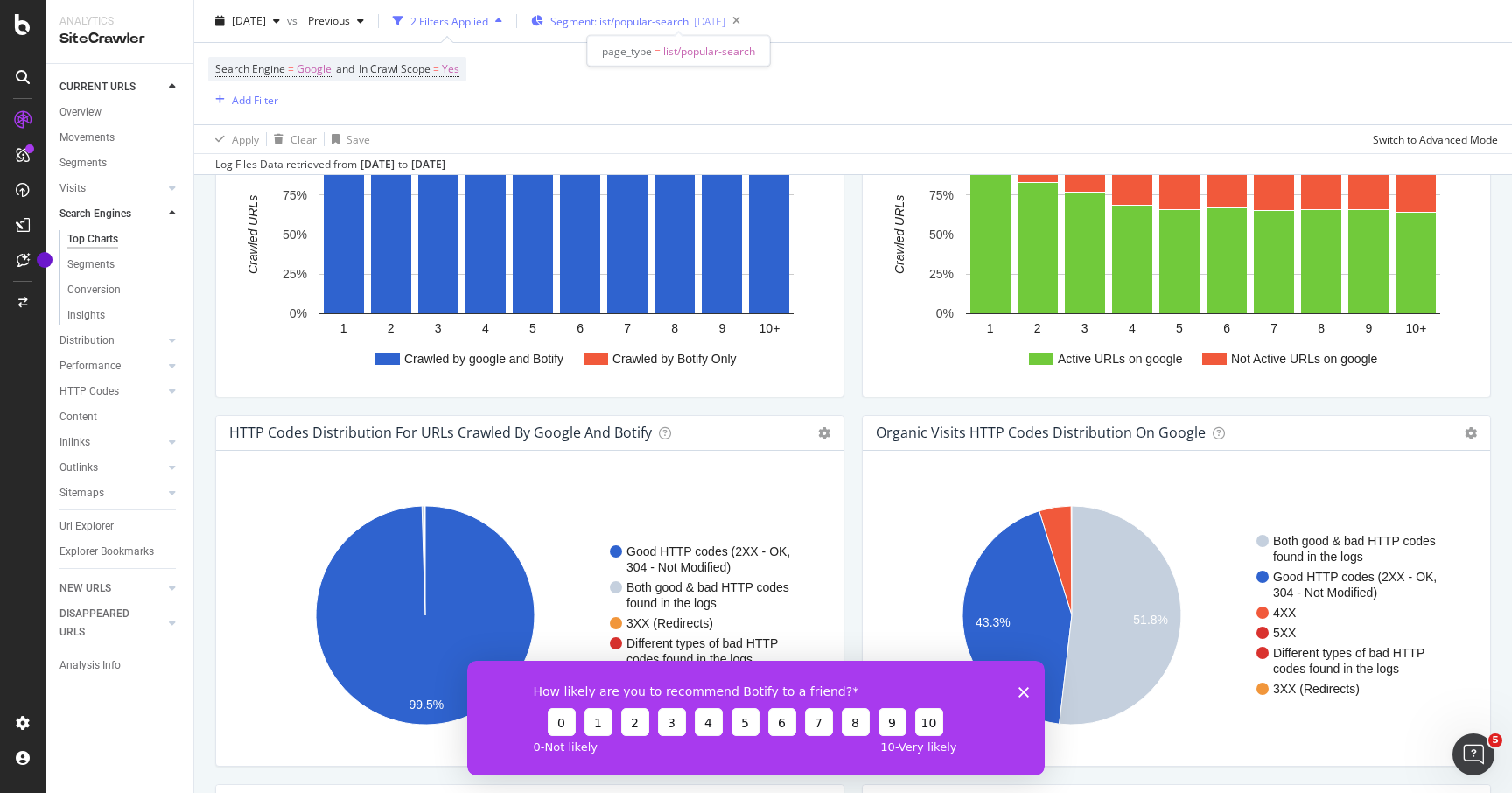
click at [660, 19] on span "Segment: list/popular-search" at bounding box center [620, 21] width 138 height 15
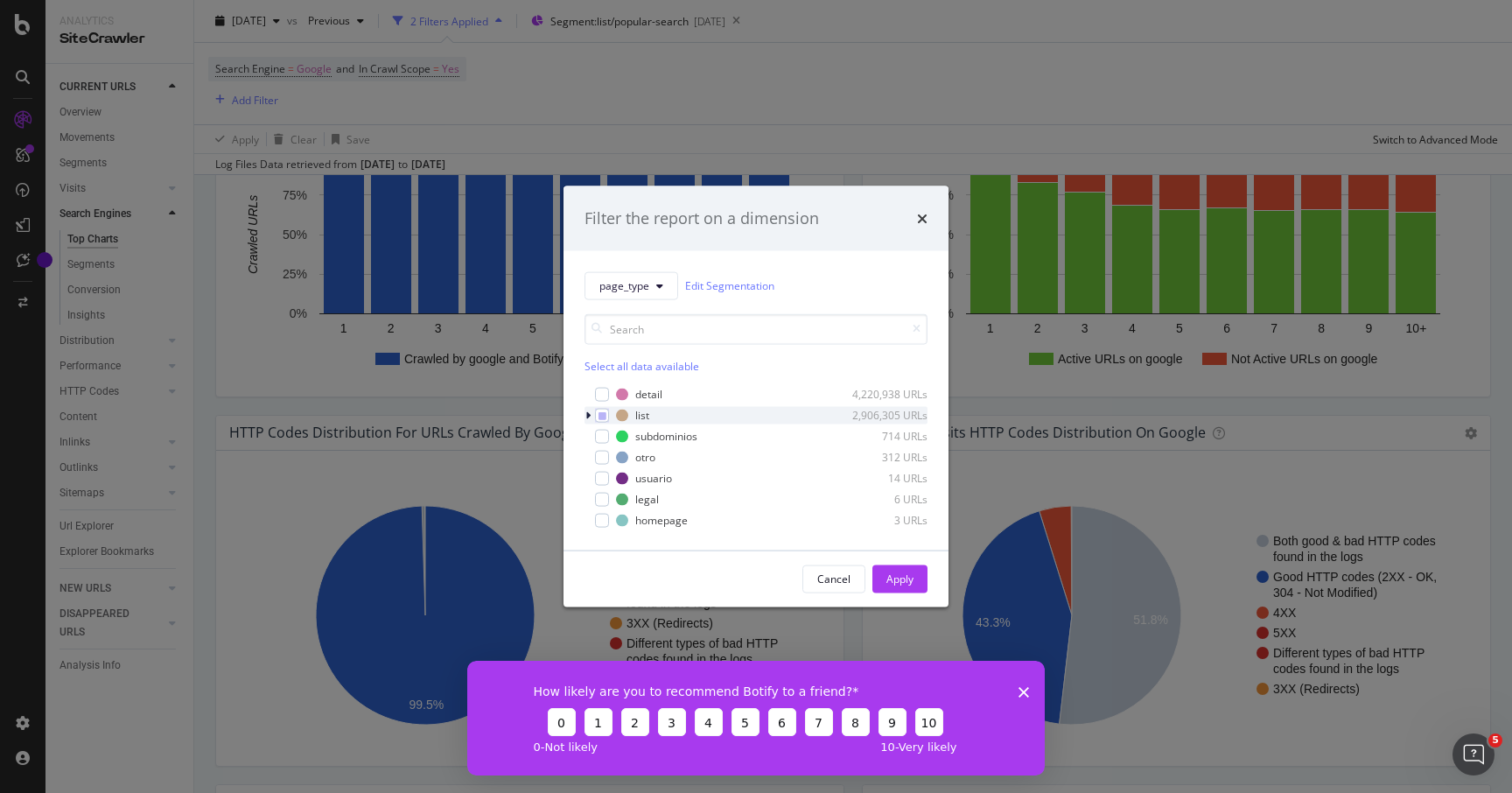
click at [592, 416] on div "modal" at bounding box center [589, 415] width 11 height 18
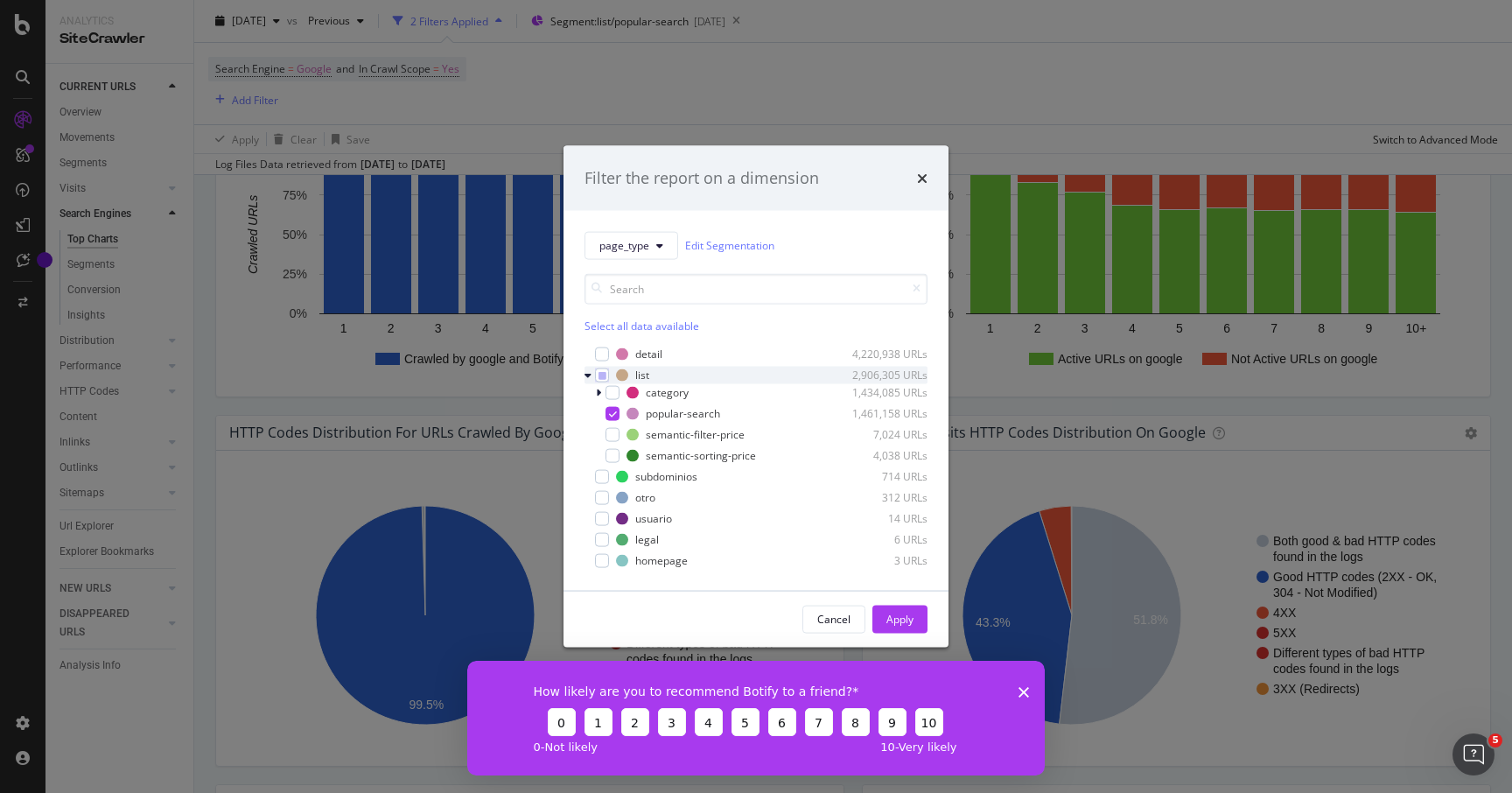
click at [585, 375] on icon "modal" at bounding box center [587, 374] width 7 height 11
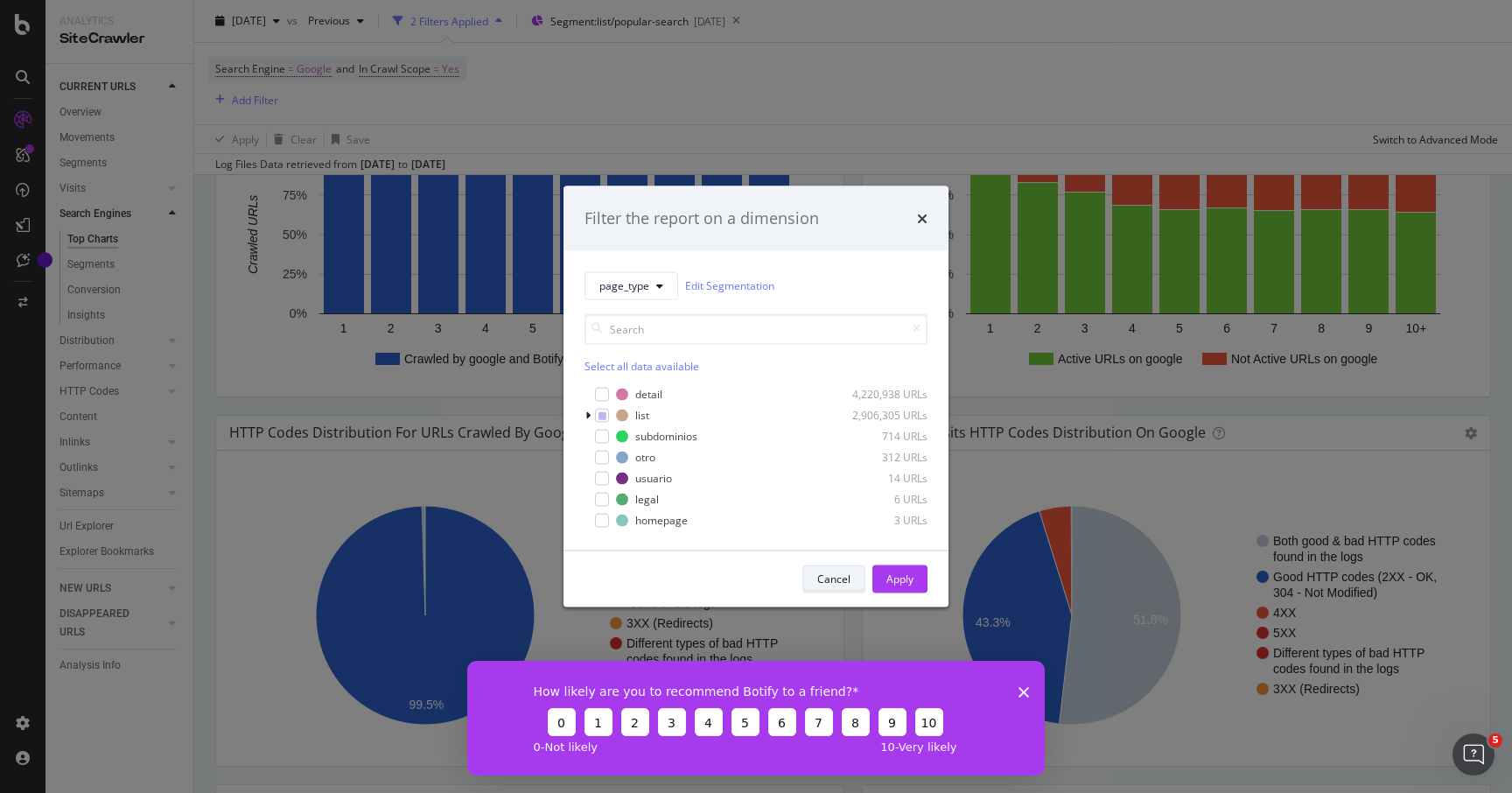
click at [841, 586] on div "Cancel" at bounding box center [834, 578] width 33 height 25
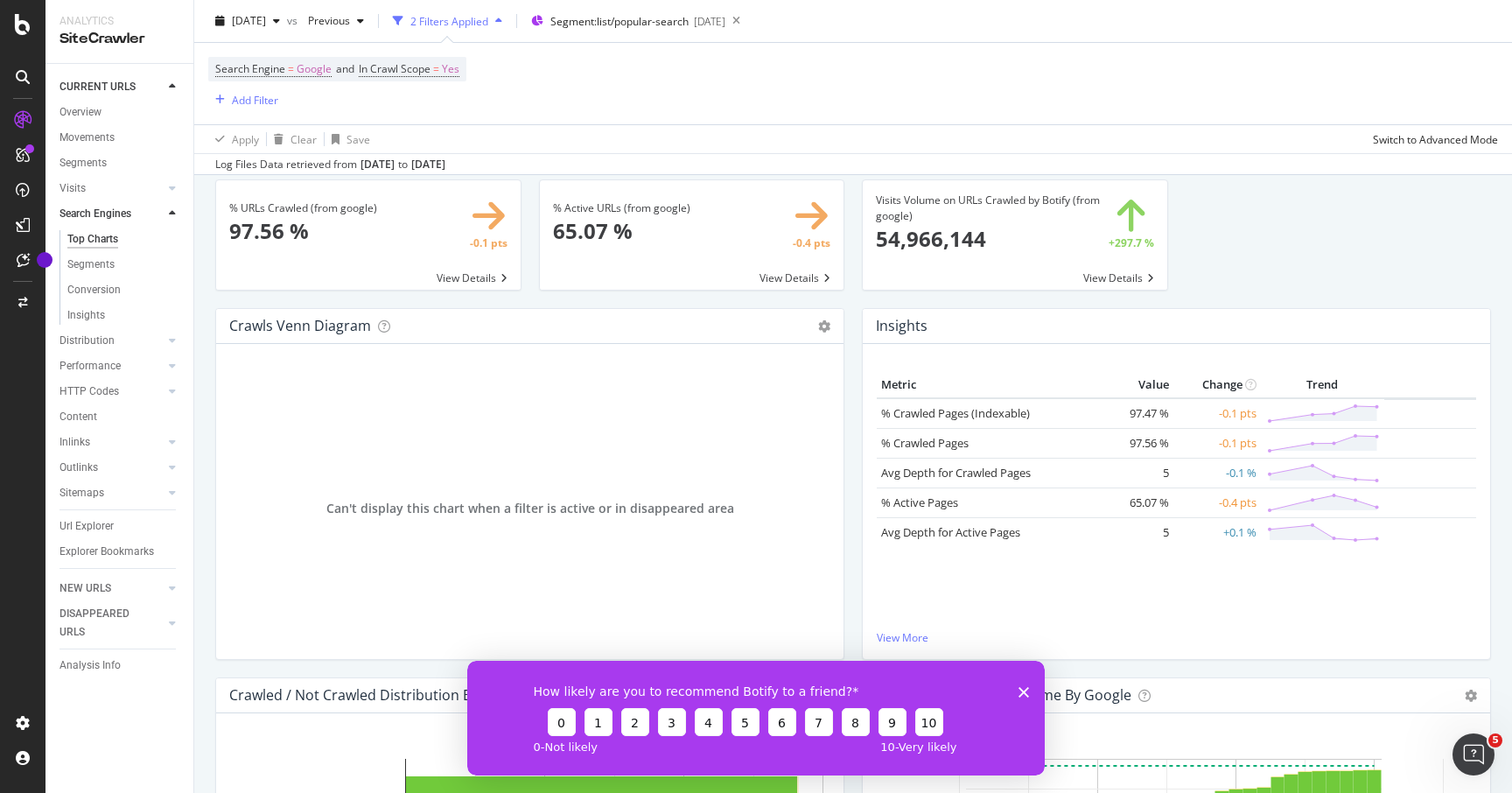
scroll to position [0, 0]
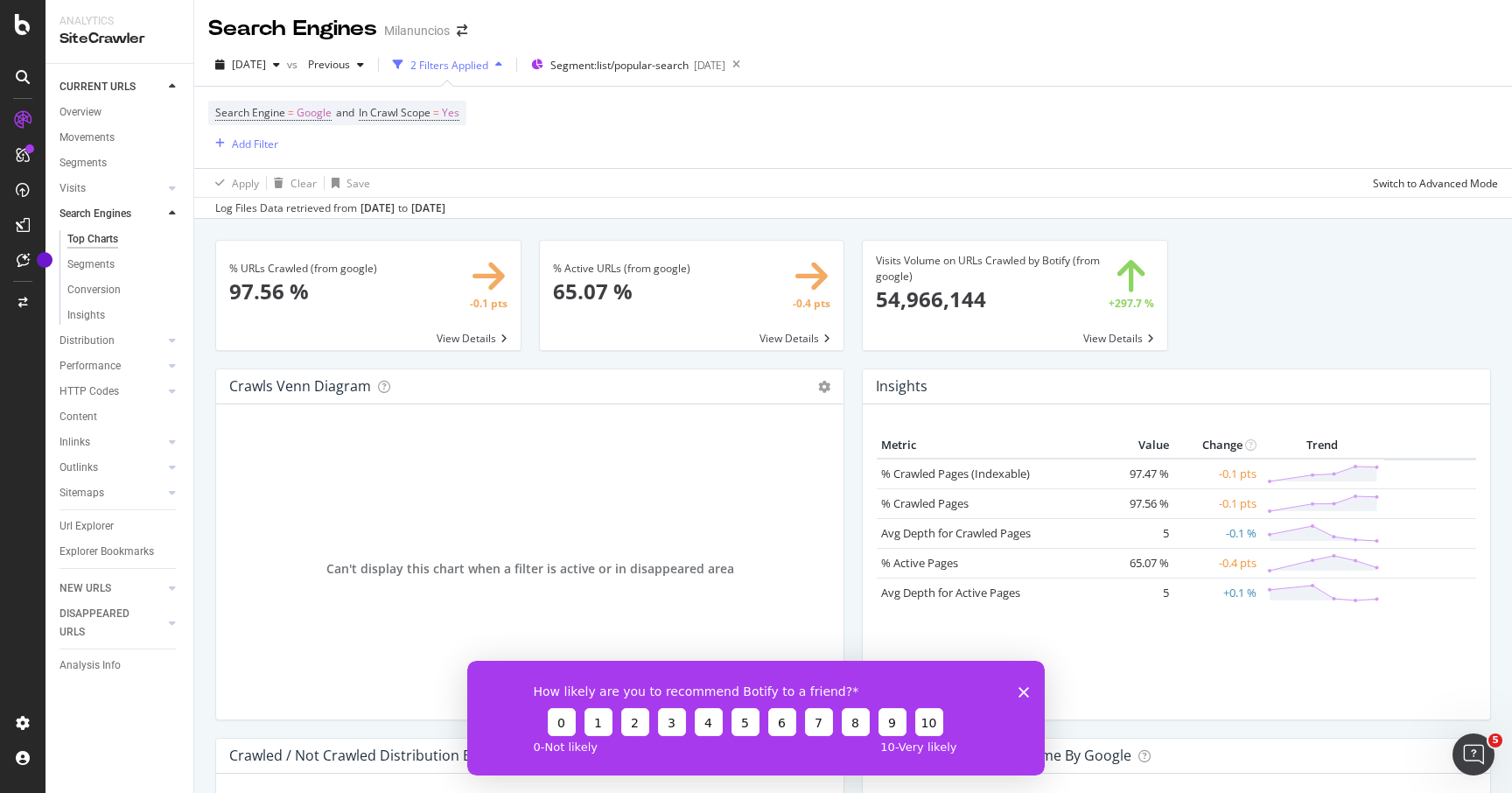
click at [488, 63] on div "2 Filters Applied" at bounding box center [449, 65] width 78 height 15
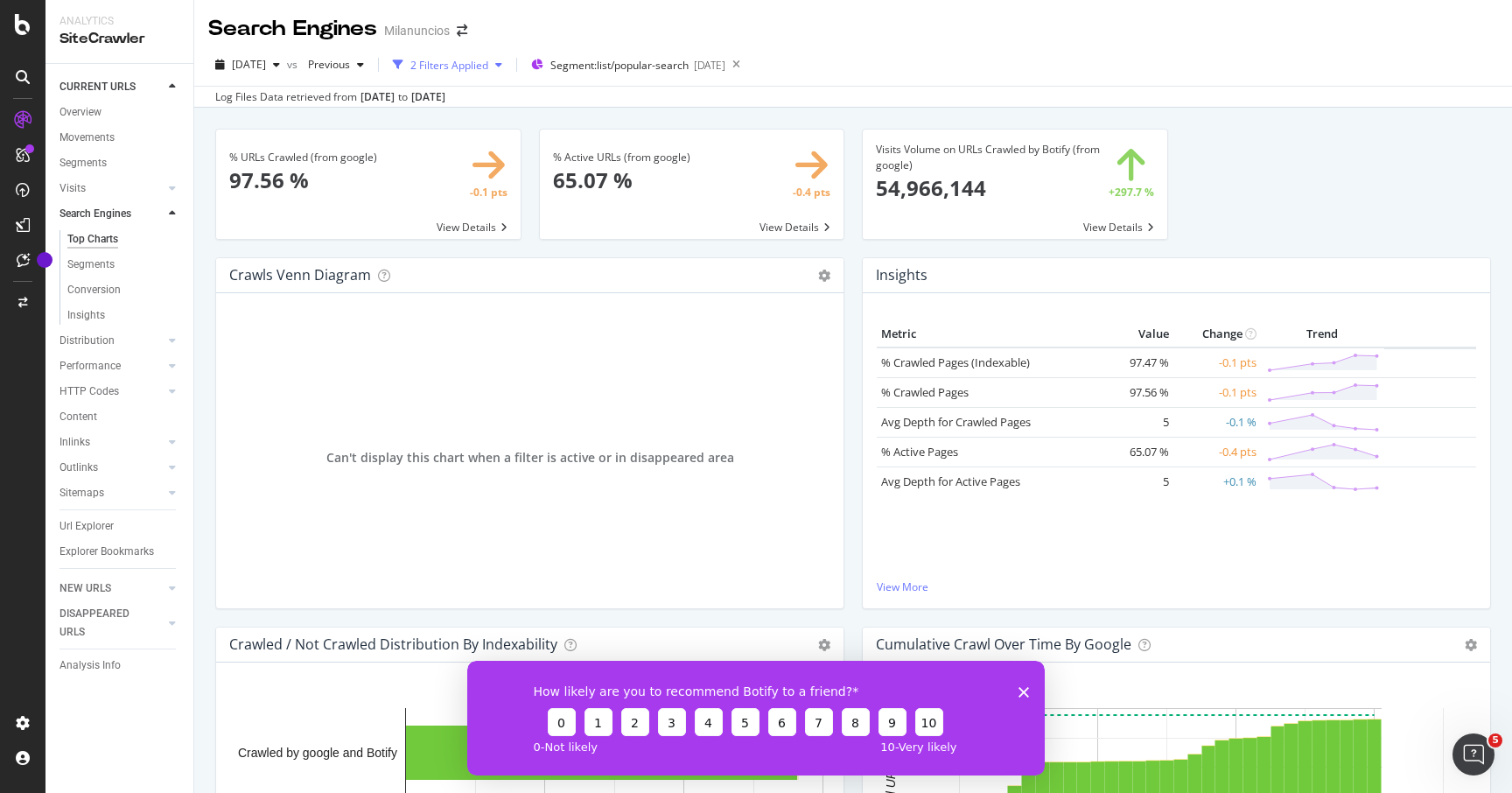
click at [477, 66] on div "2 Filters Applied" at bounding box center [449, 65] width 78 height 15
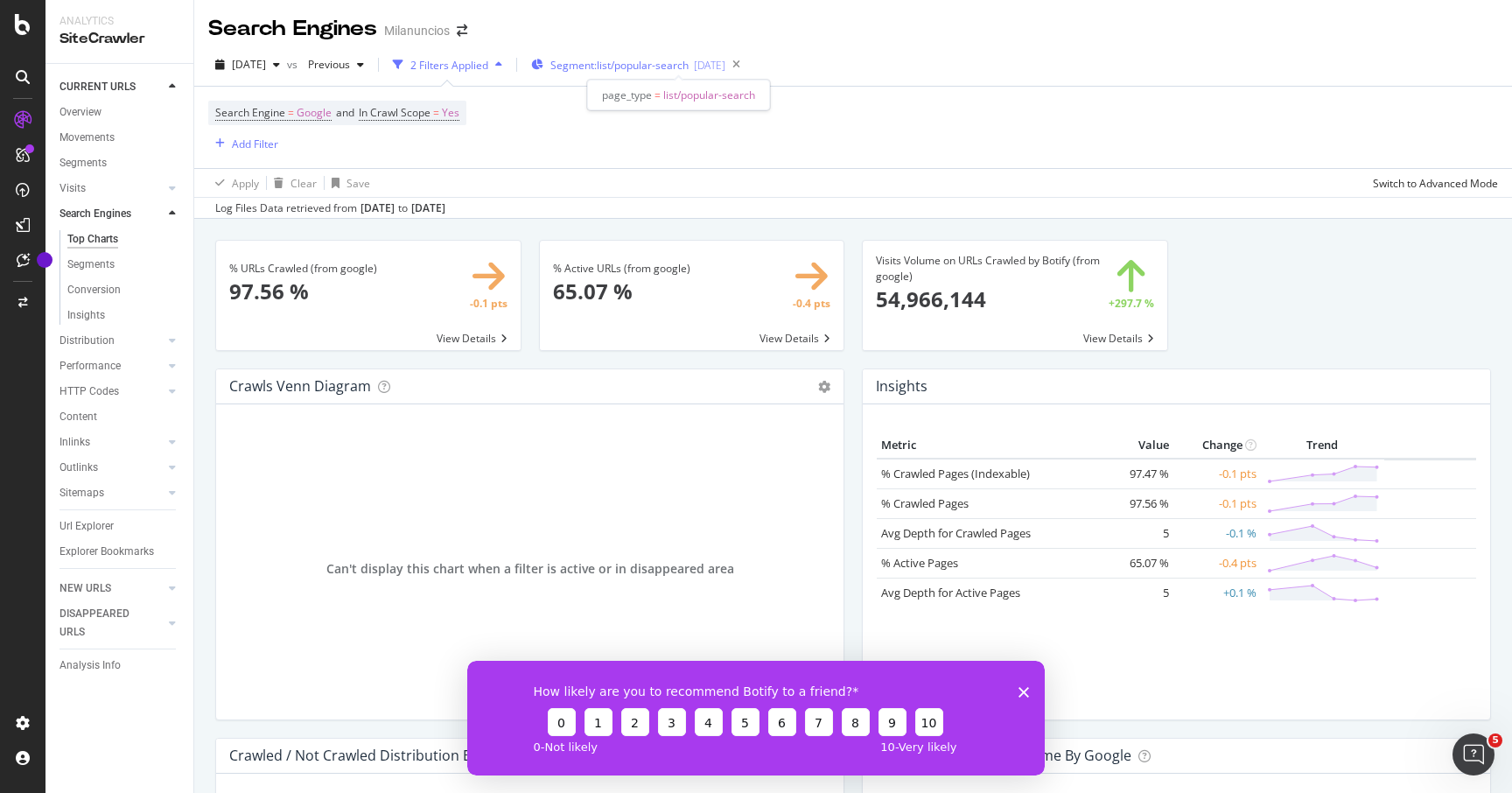
click at [625, 62] on span "Segment: list/popular-search" at bounding box center [620, 65] width 138 height 15
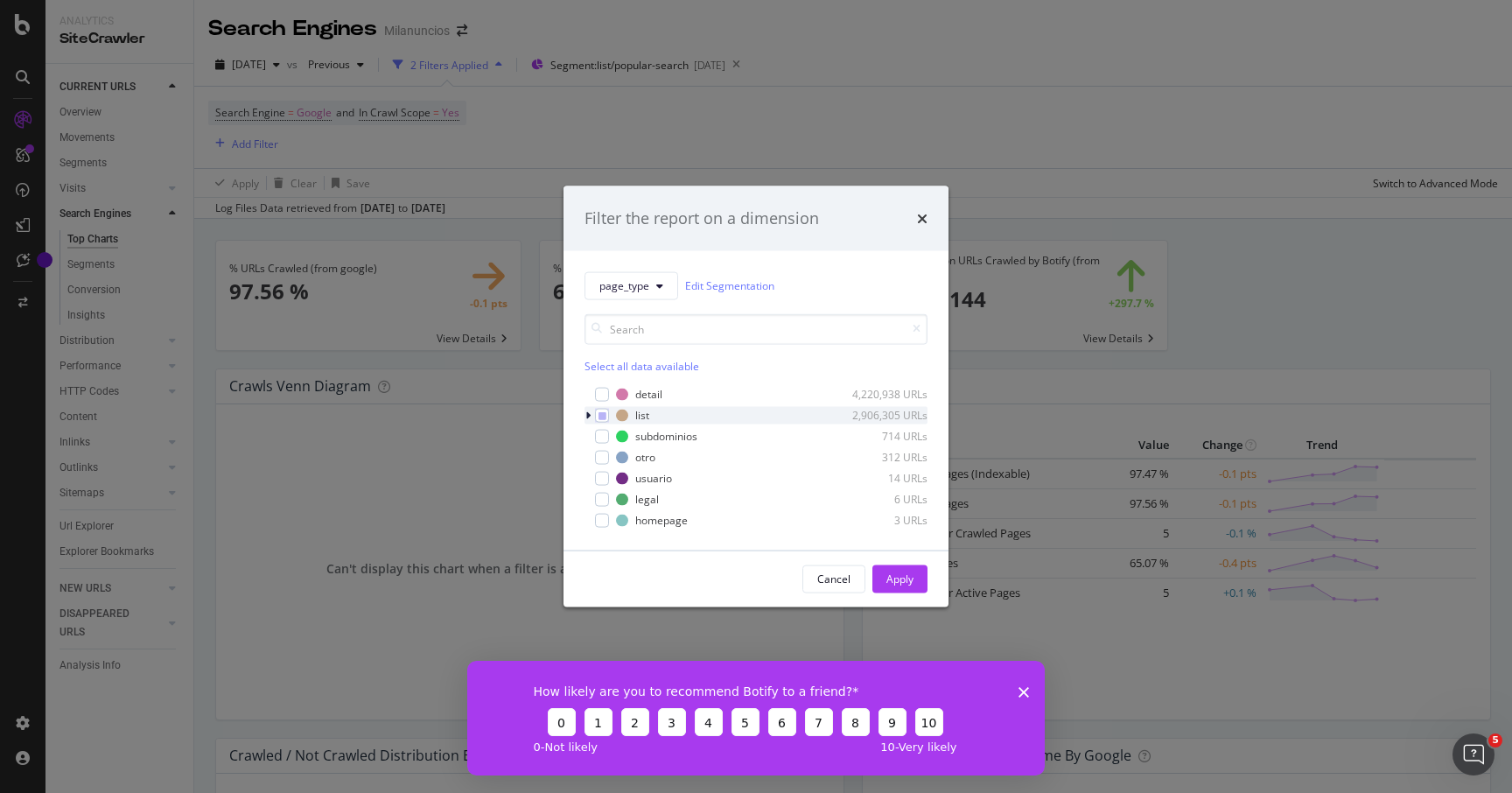
click at [584, 415] on div "modal" at bounding box center [589, 415] width 11 height 18
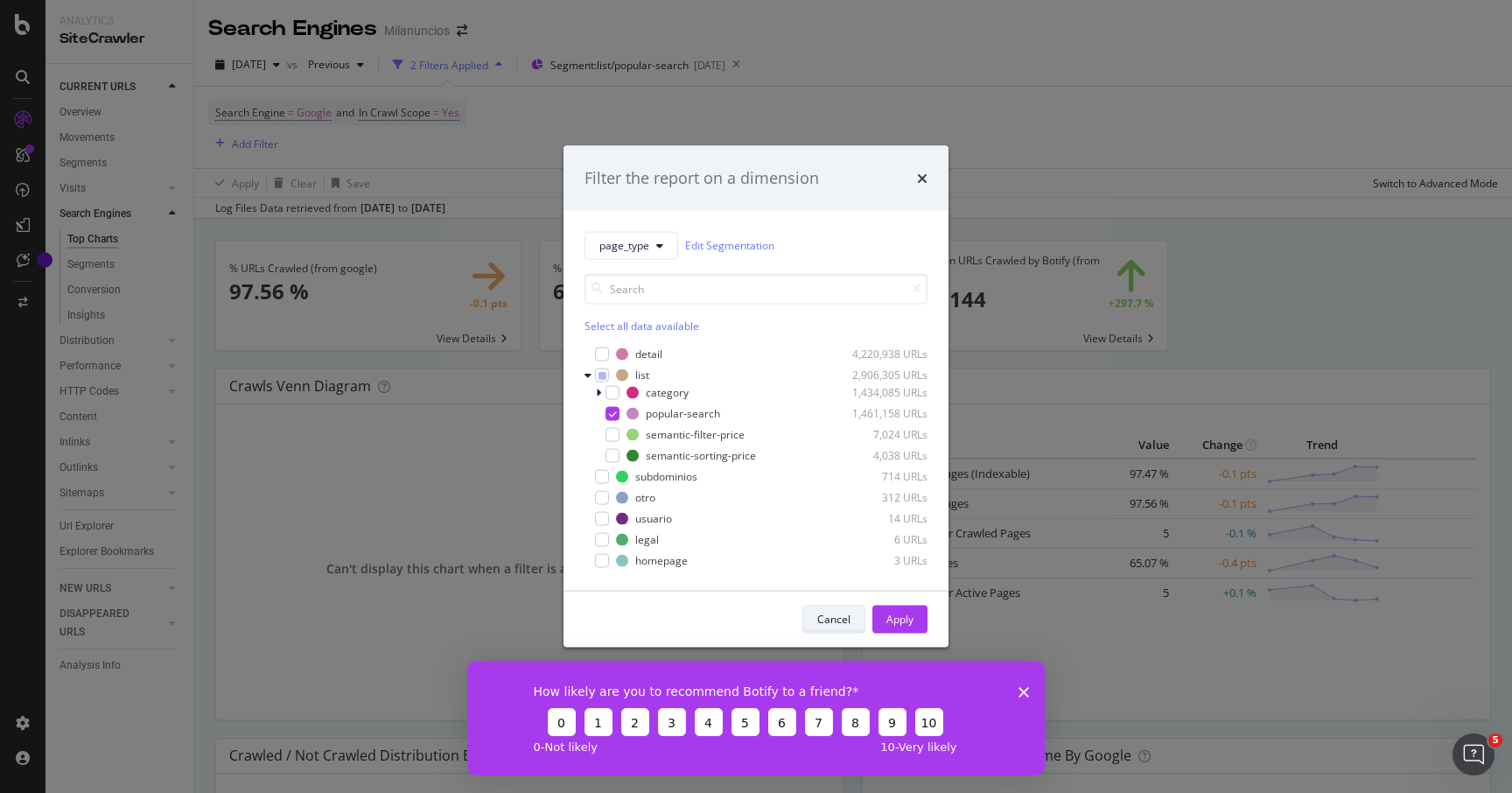
click at [841, 625] on div "Cancel" at bounding box center [834, 618] width 33 height 15
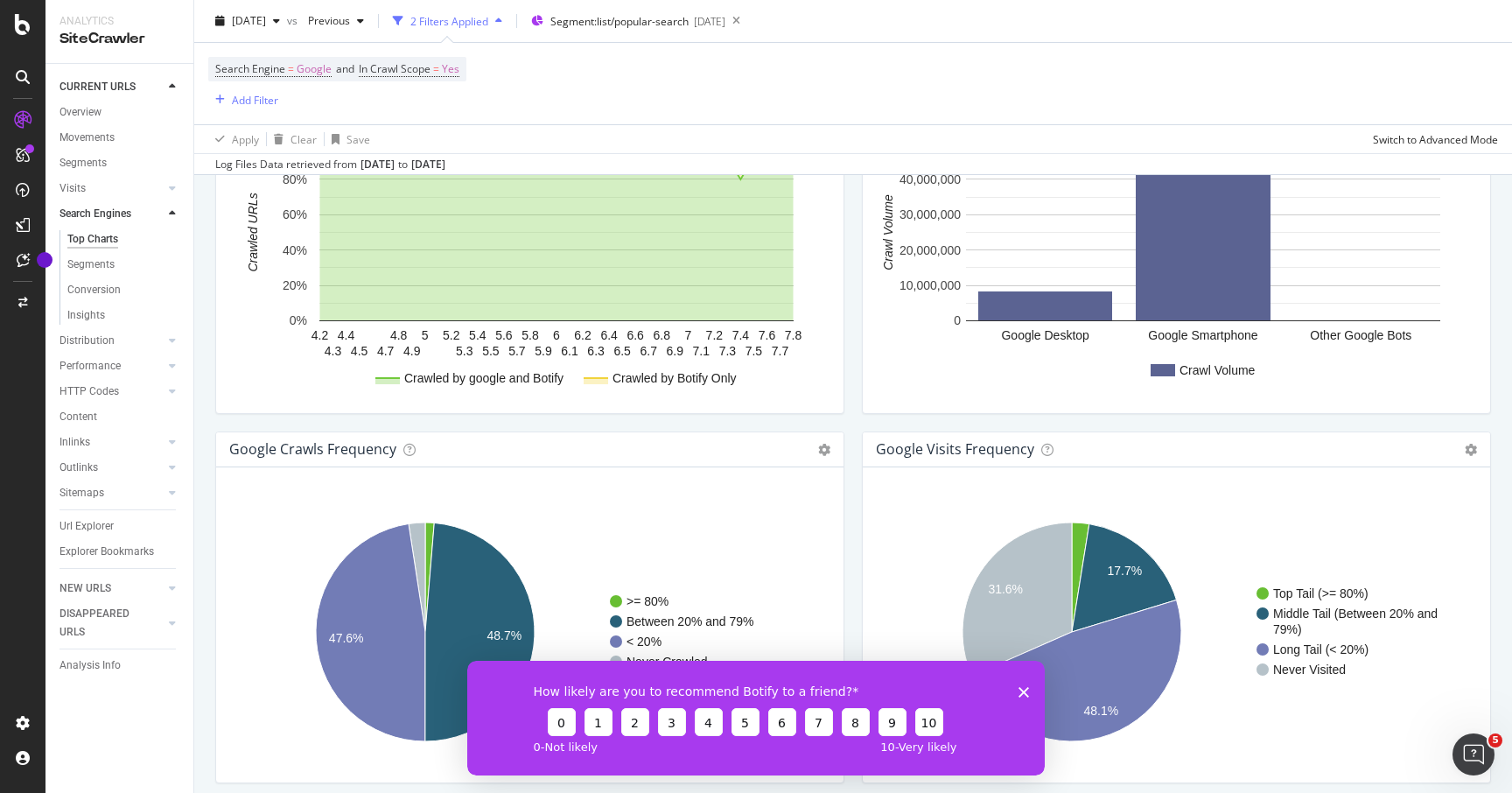
scroll to position [1853, 0]
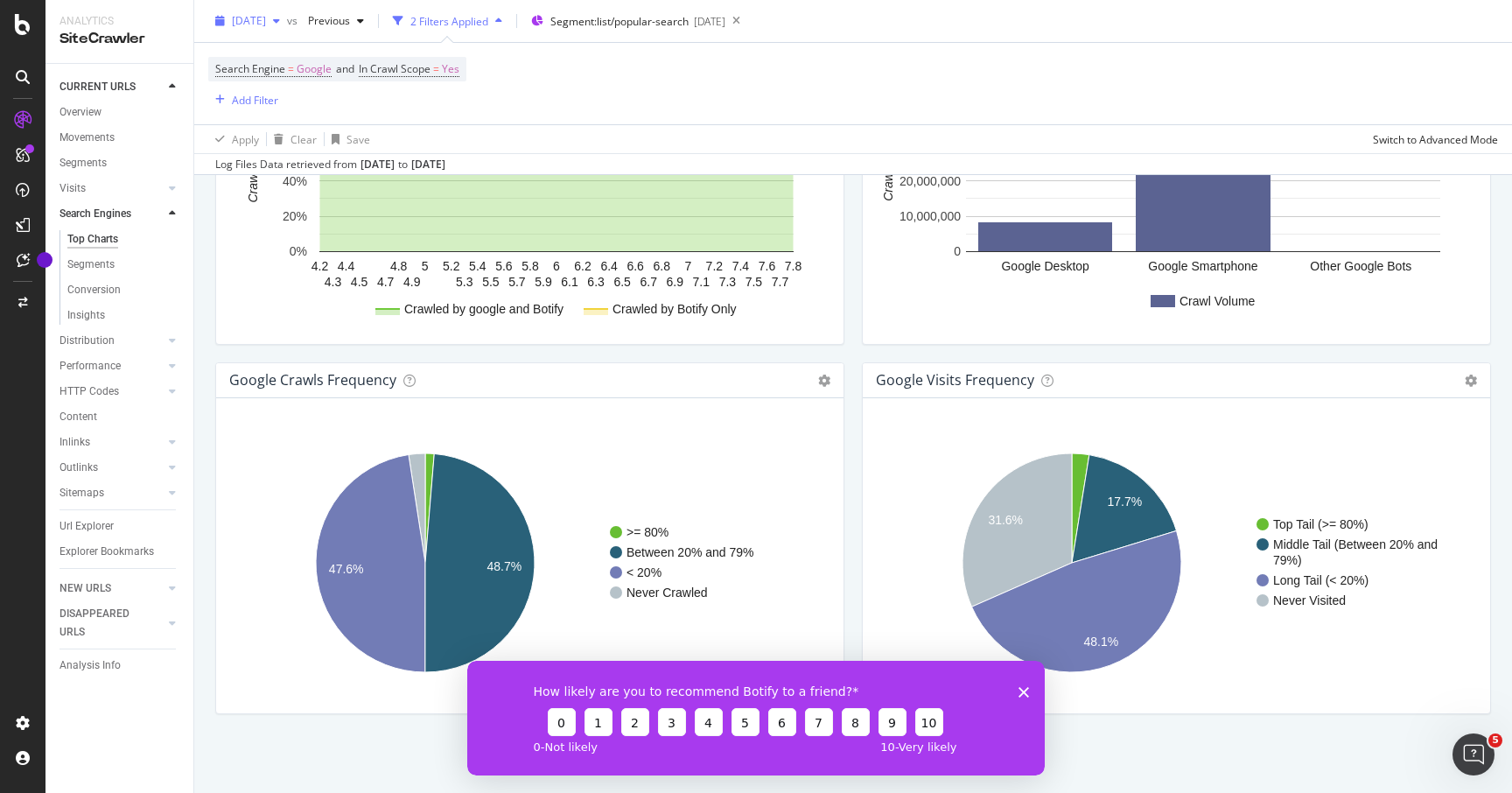
click at [266, 20] on span "[DATE]" at bounding box center [248, 20] width 34 height 15
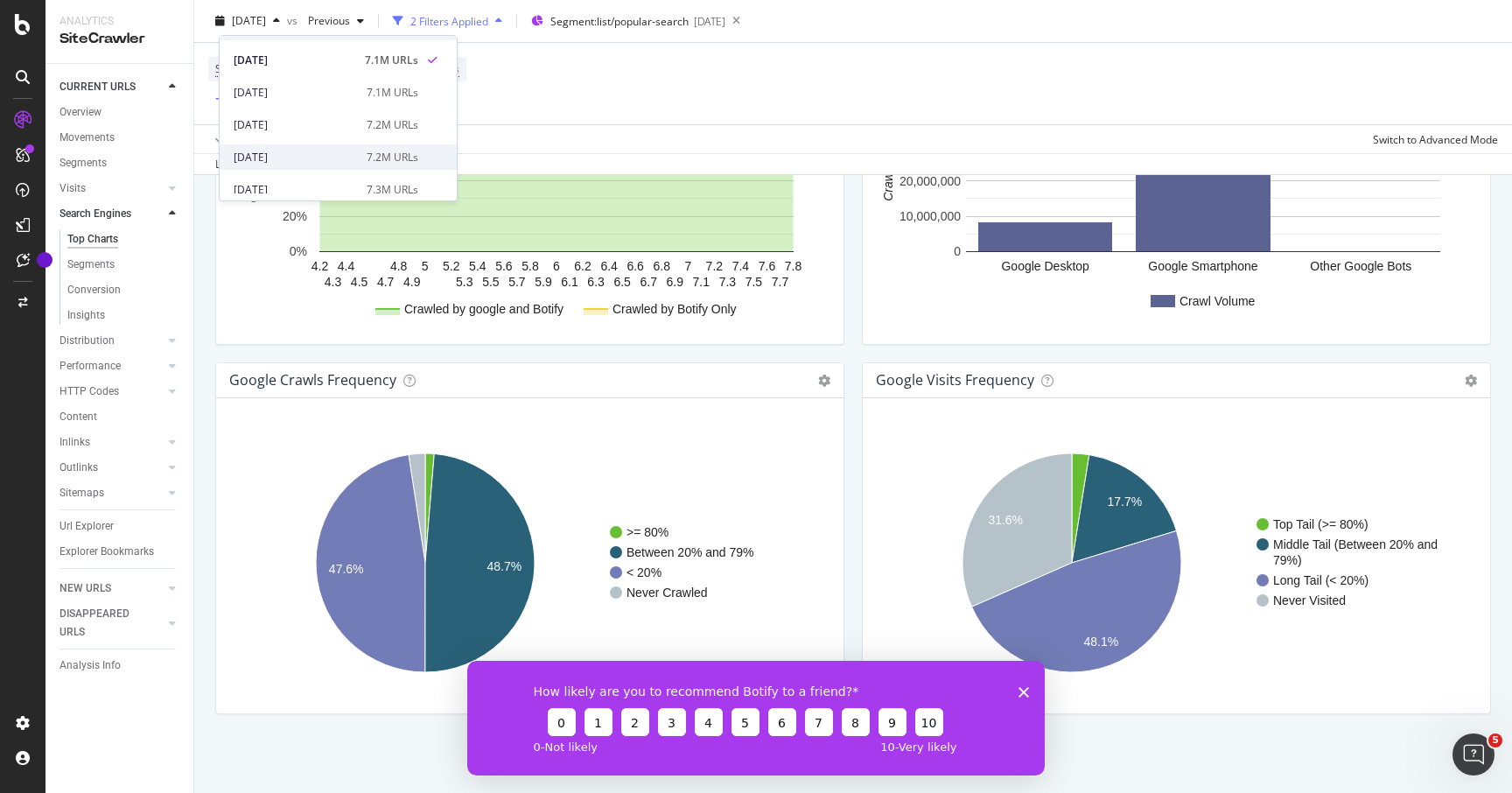
scroll to position [26, 0]
click at [286, 153] on div "[DATE]" at bounding box center [295, 156] width 123 height 16
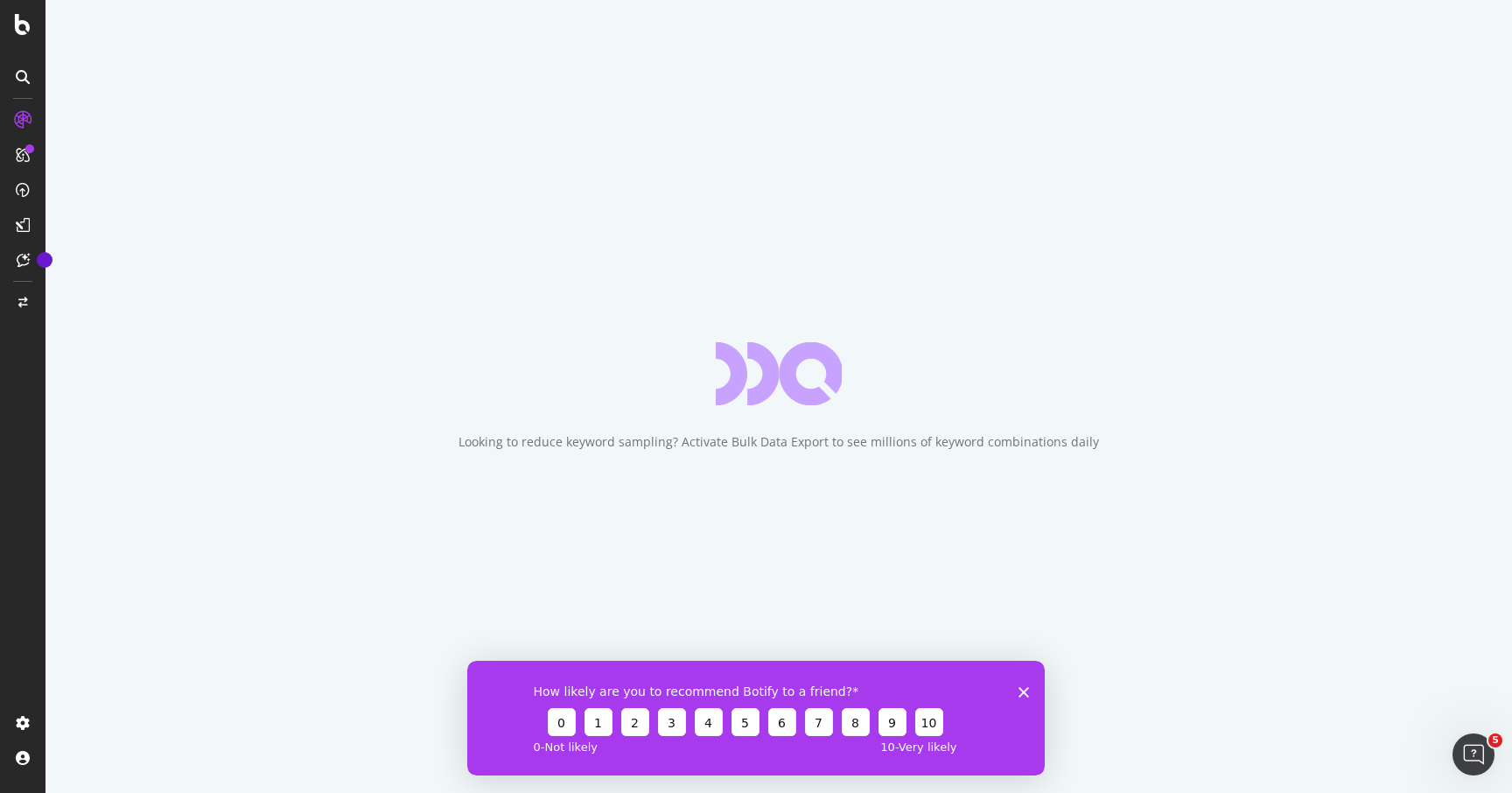
click at [1030, 687] on div "How likely are you to recommend Botify to a friend? 0 1 2 3 4 5 6 7 8 9 10 0 - …" at bounding box center [756, 716] width 577 height 115
click at [1026, 690] on icon "Close survey" at bounding box center [1023, 691] width 11 height 11
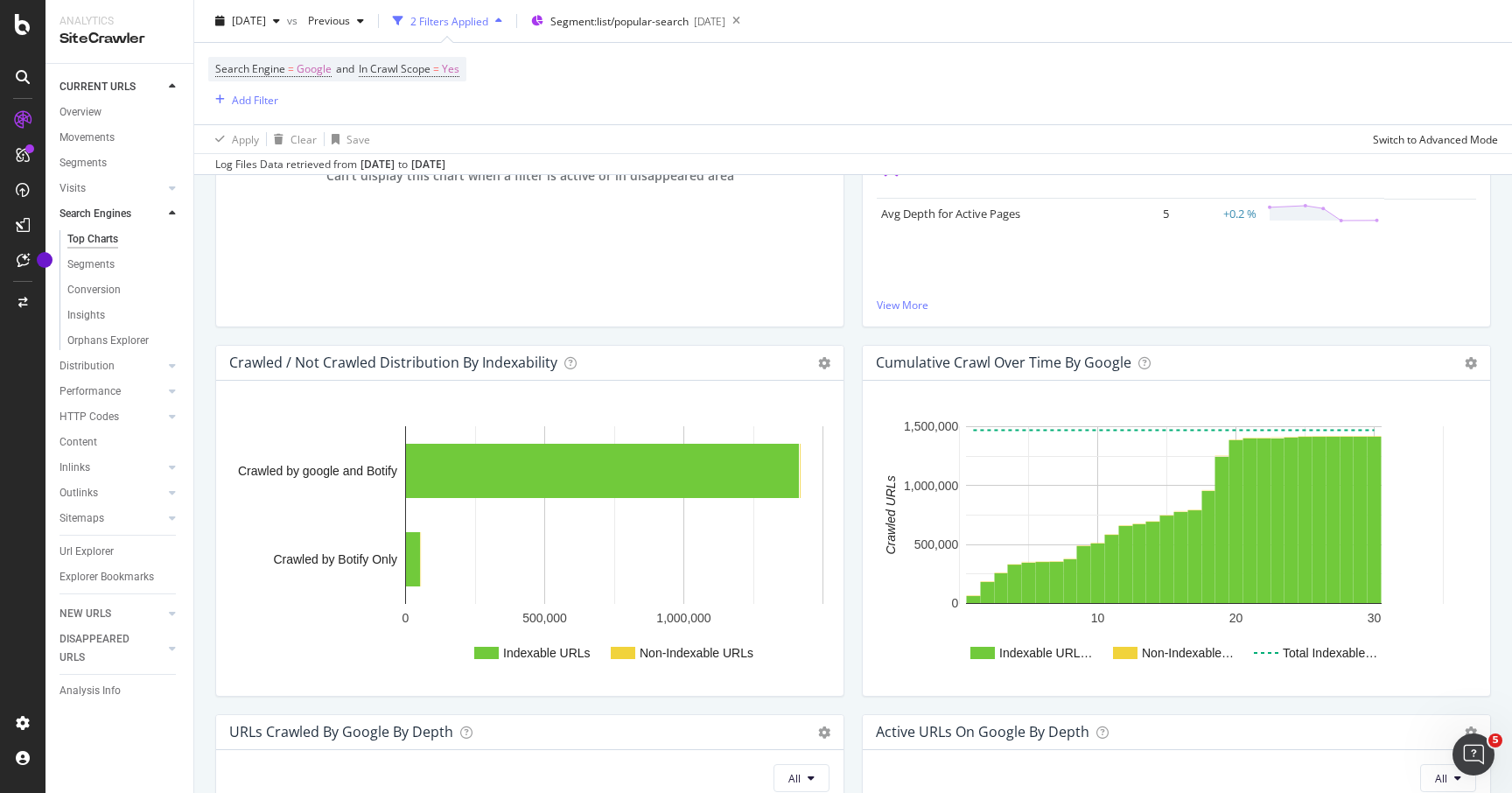
scroll to position [85, 0]
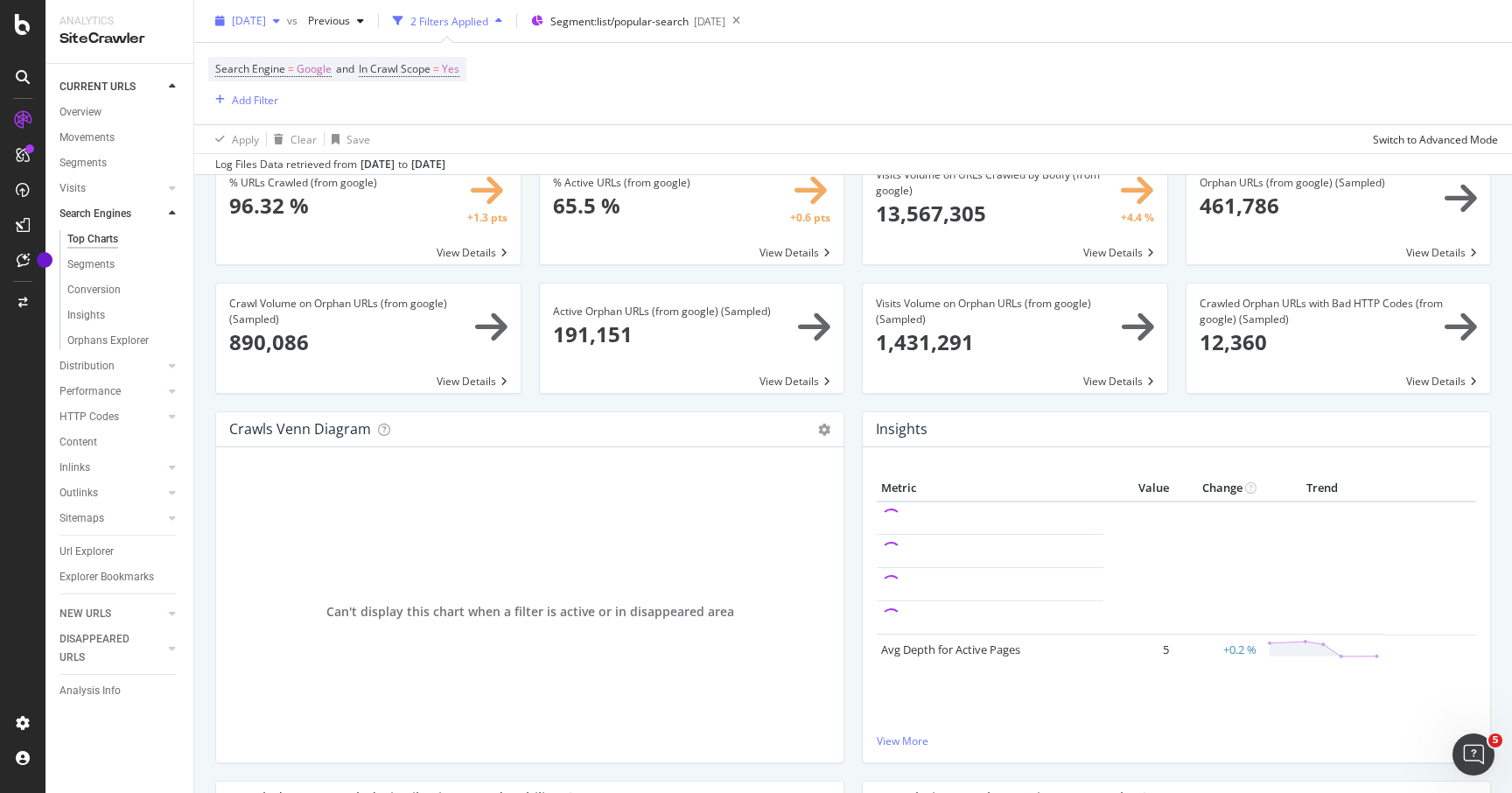
click at [259, 15] on span "[DATE]" at bounding box center [248, 20] width 34 height 15
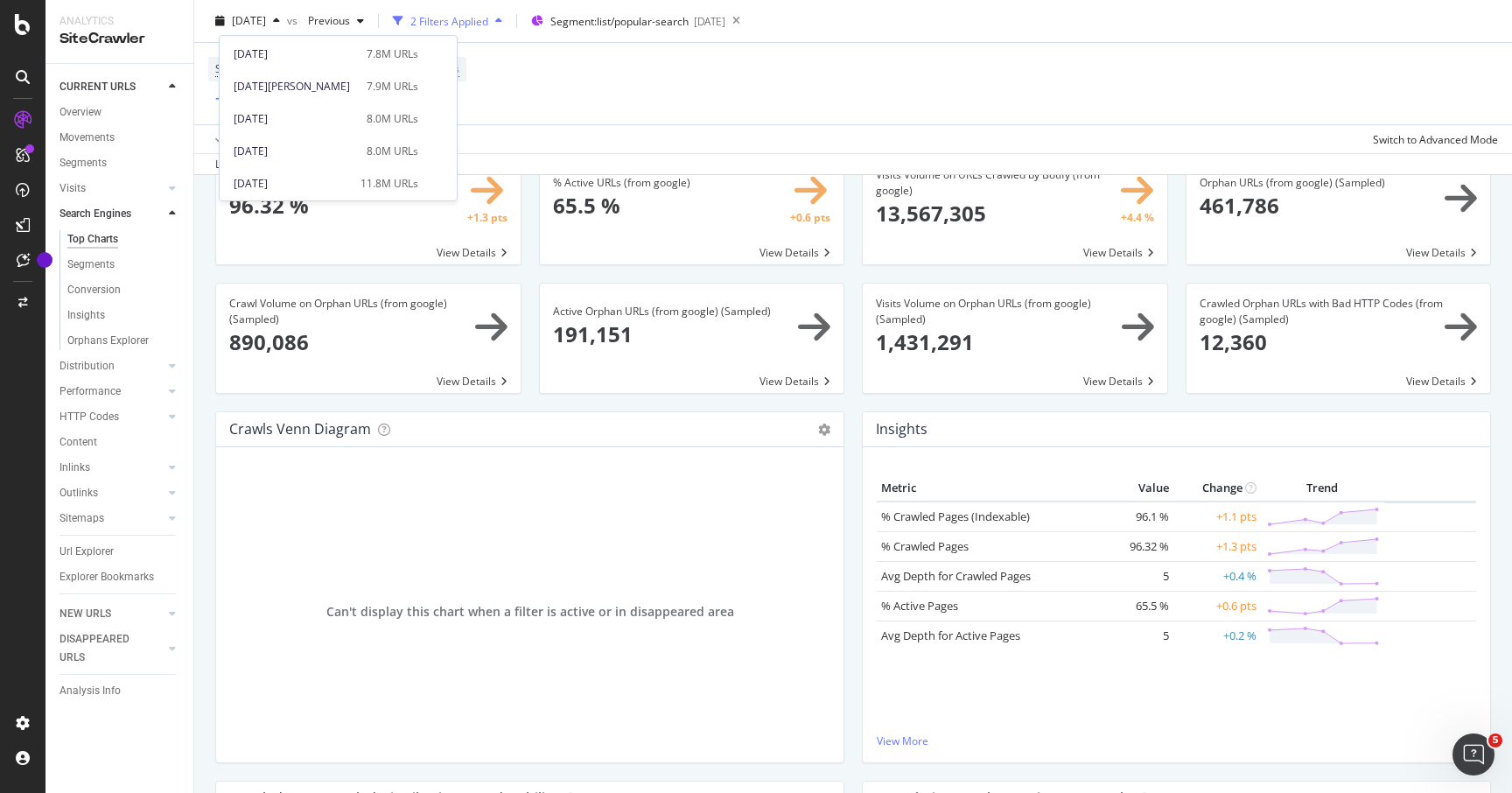
scroll to position [477, 0]
click at [278, 88] on div "[DATE][PERSON_NAME]" at bounding box center [295, 88] width 123 height 16
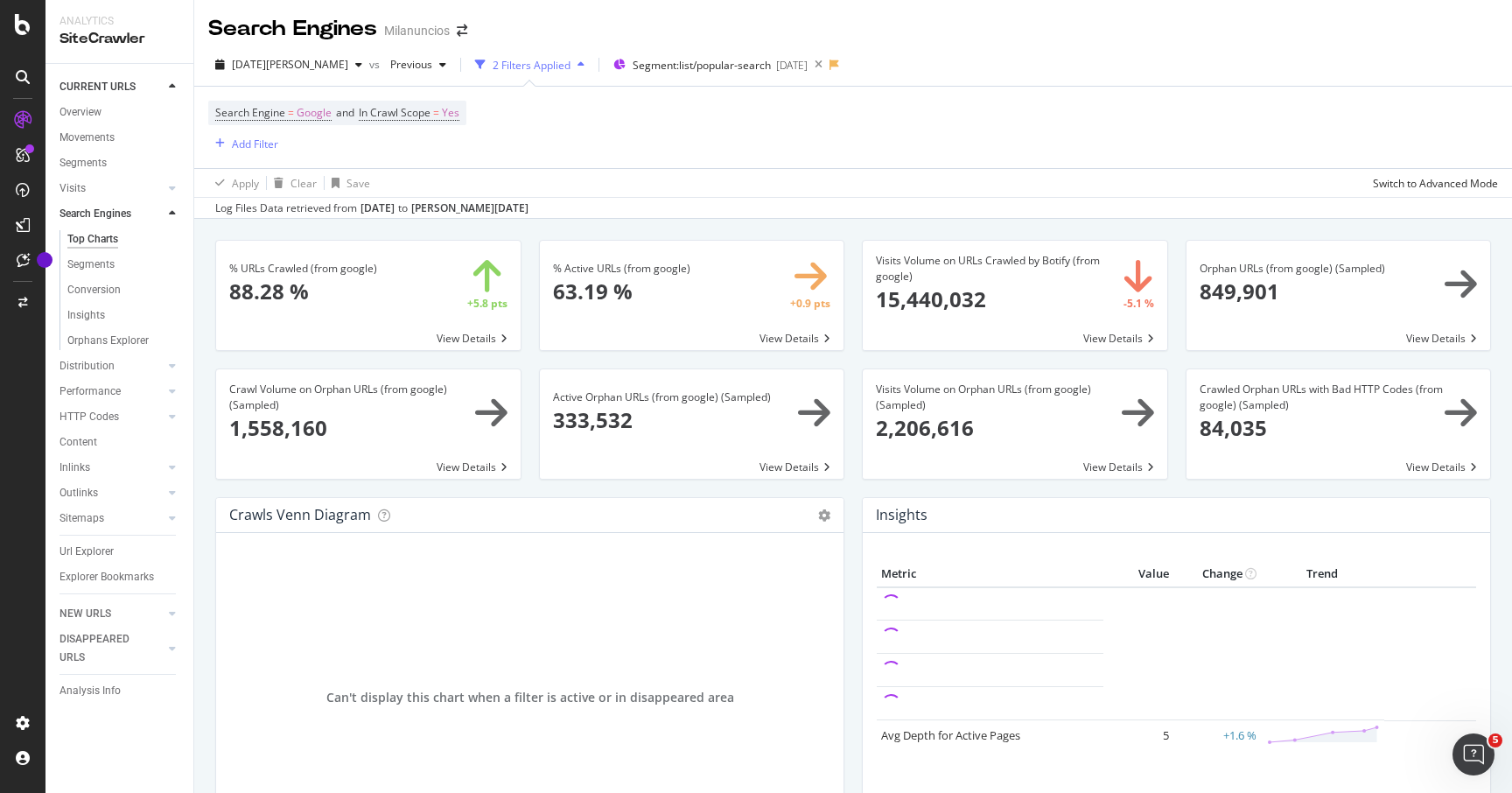
click at [493, 59] on div "2 Filters Applied" at bounding box center [531, 65] width 78 height 15
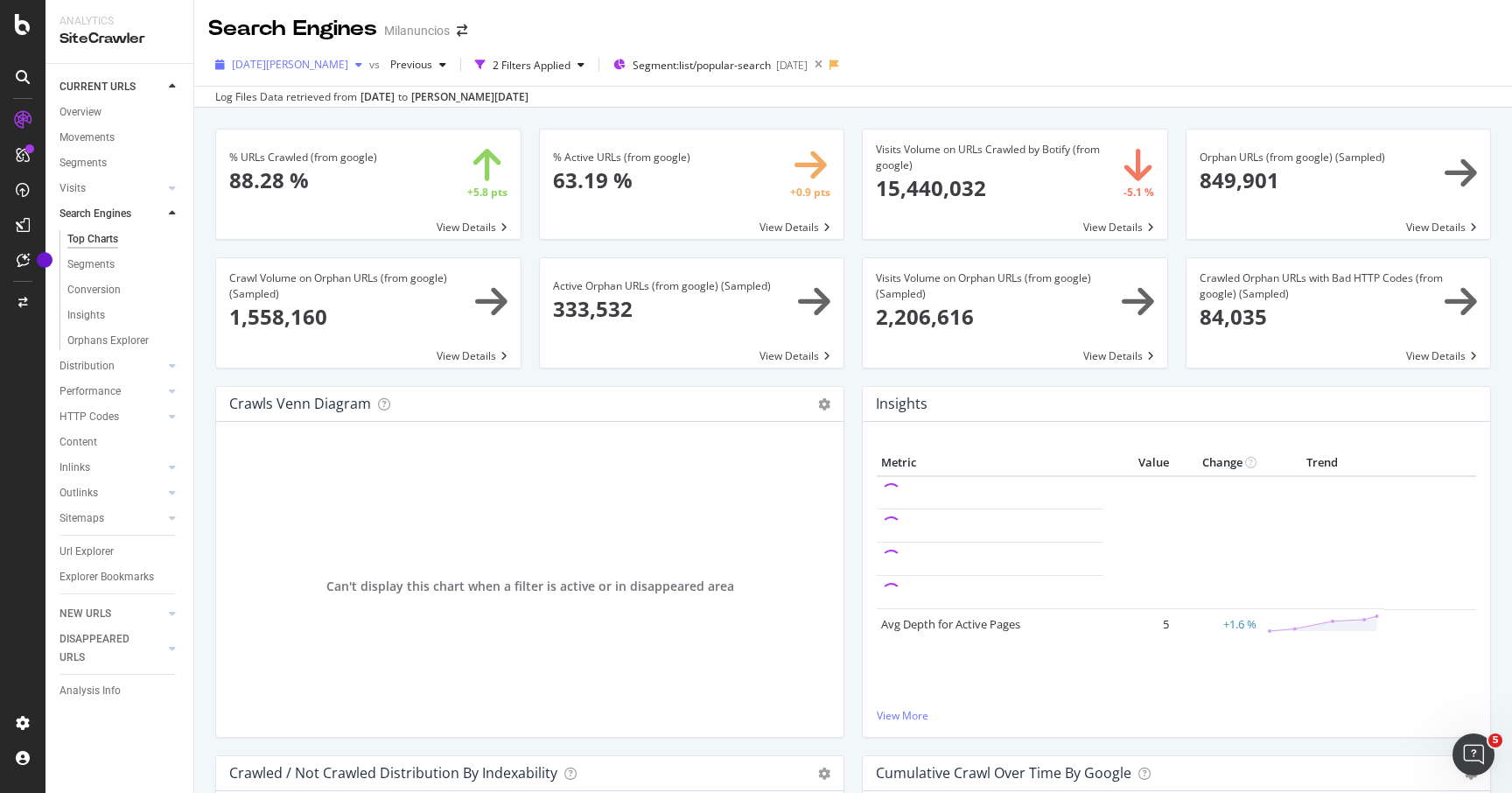
click at [275, 65] on span "[DATE][PERSON_NAME]" at bounding box center [290, 64] width 117 height 15
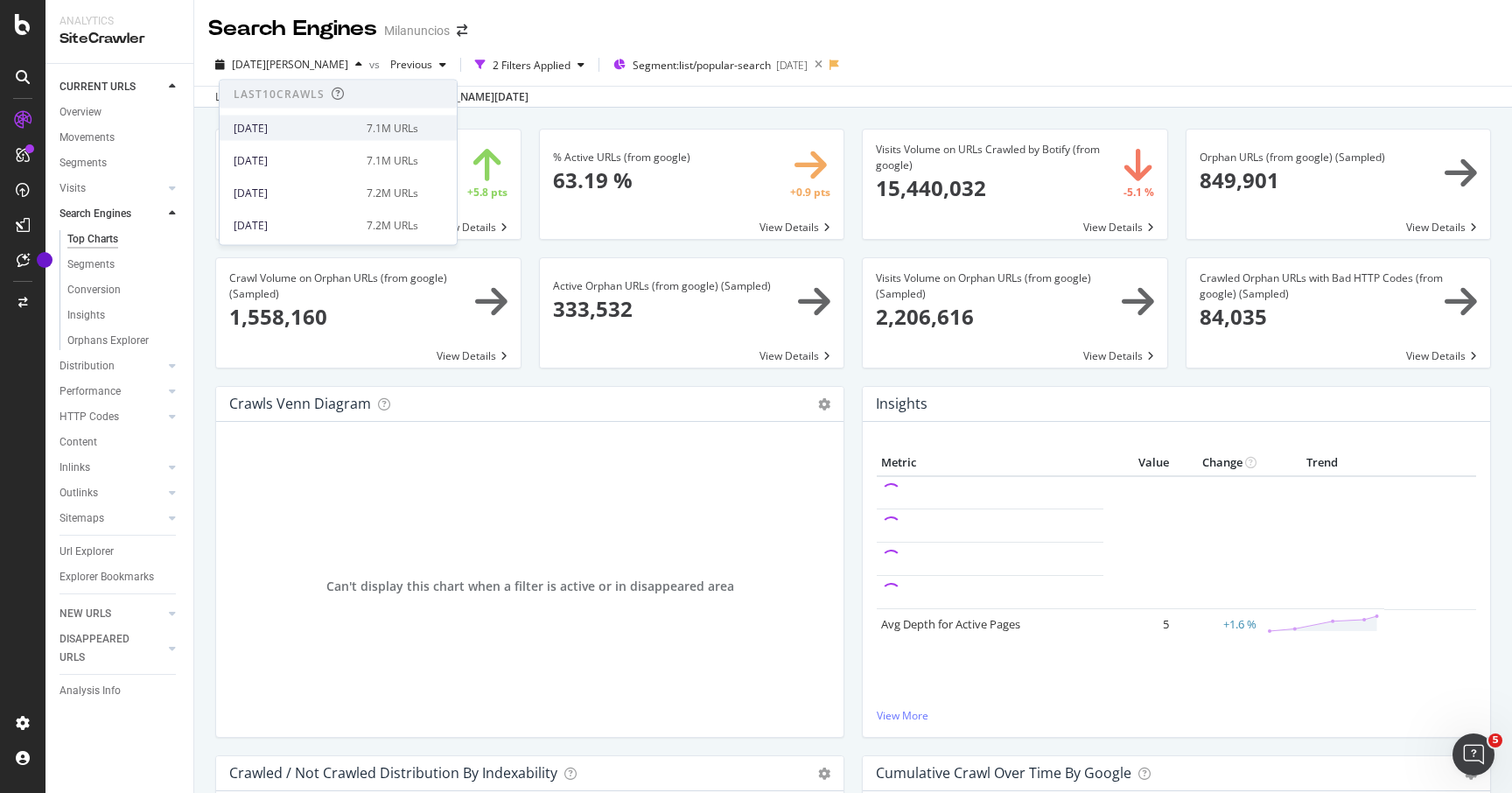
click at [274, 121] on div "[DATE]" at bounding box center [295, 128] width 123 height 16
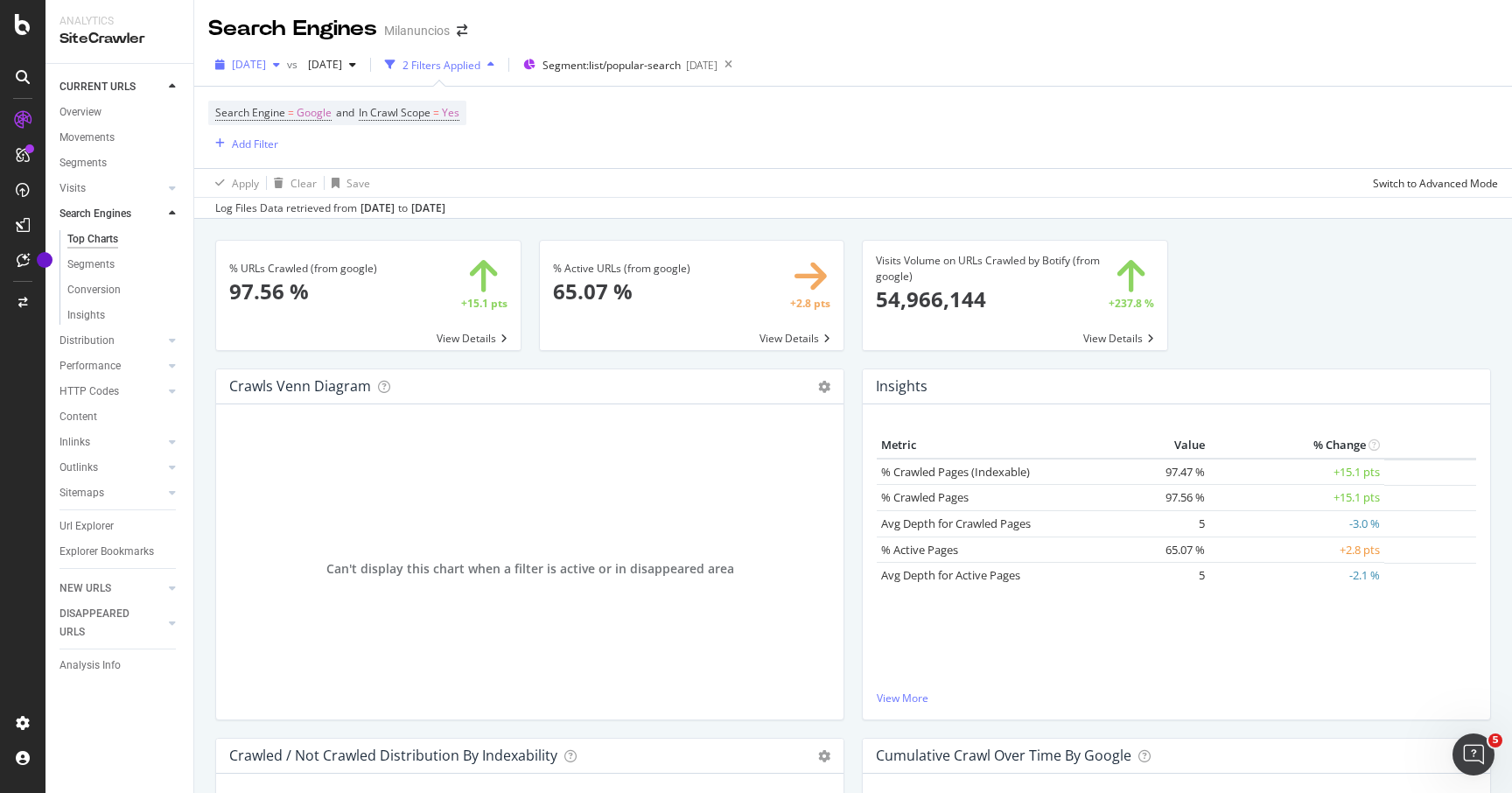
click at [287, 74] on div "[DATE]" at bounding box center [247, 65] width 79 height 26
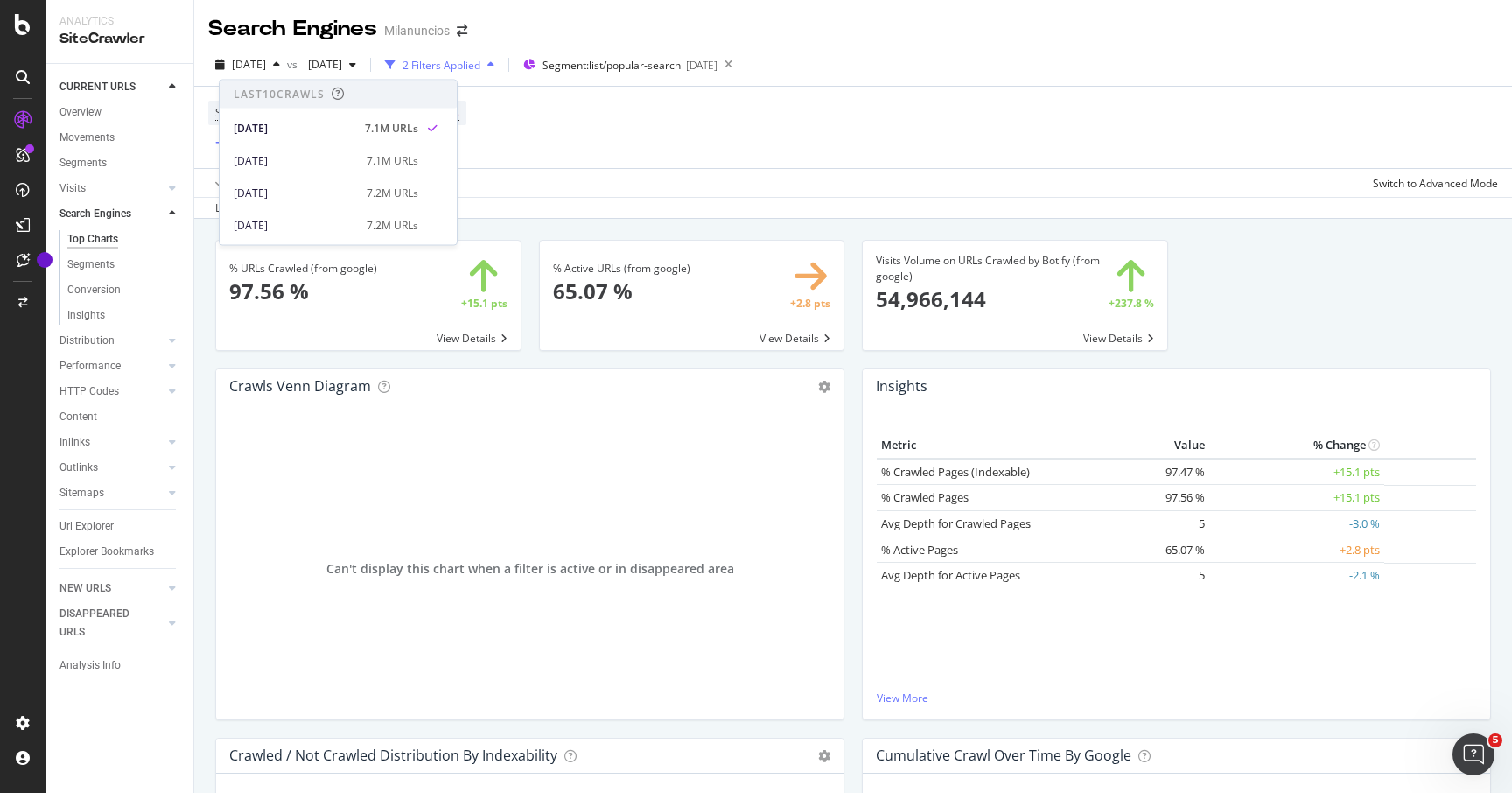
click at [1070, 54] on div "[DATE] vs [DATE] 2 Filters Applied Segment: list/popular-search [DATE]" at bounding box center [853, 69] width 1318 height 35
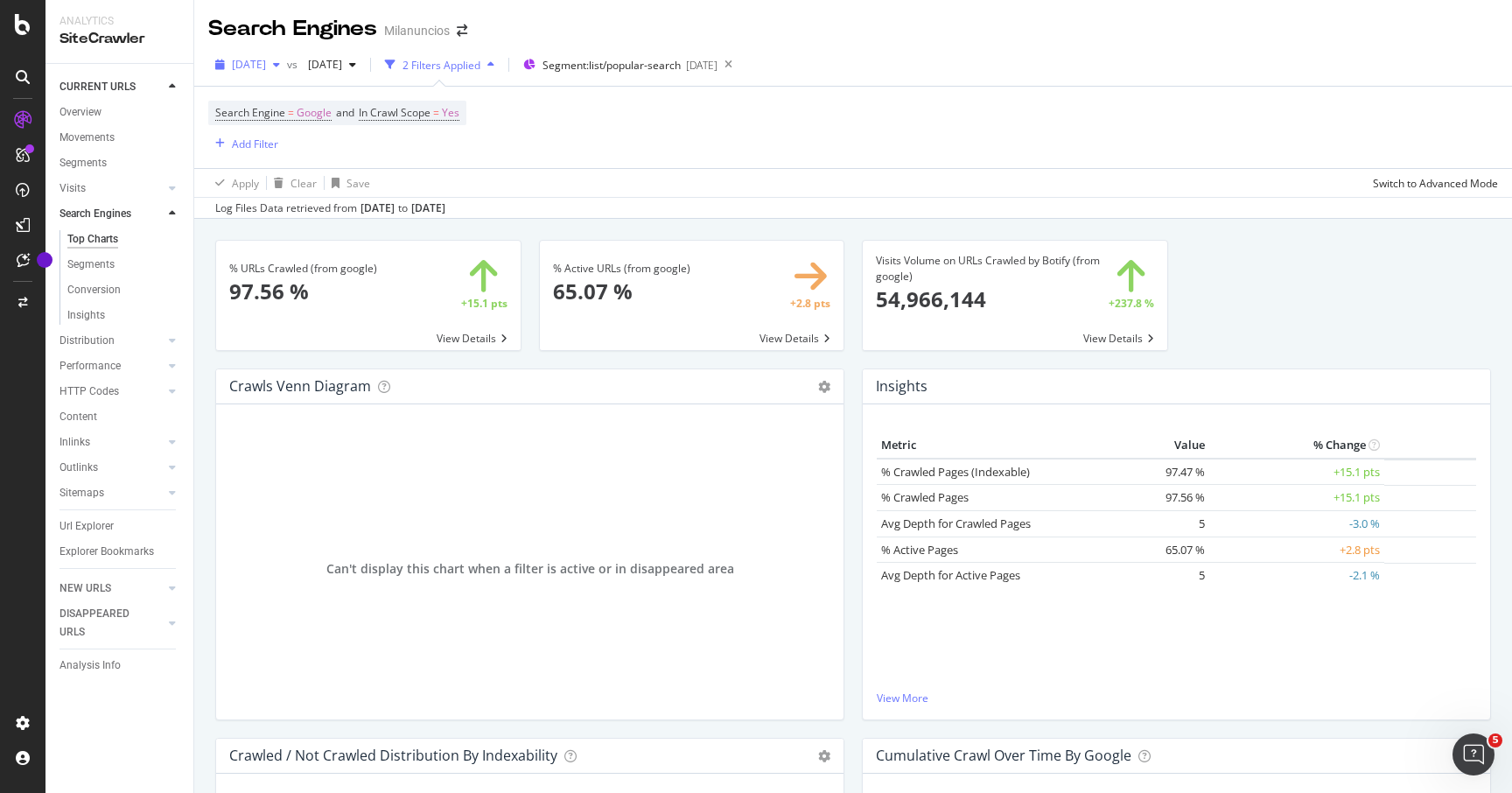
click at [266, 70] on span "[DATE]" at bounding box center [248, 64] width 34 height 15
click at [342, 62] on span "[DATE]" at bounding box center [322, 64] width 41 height 15
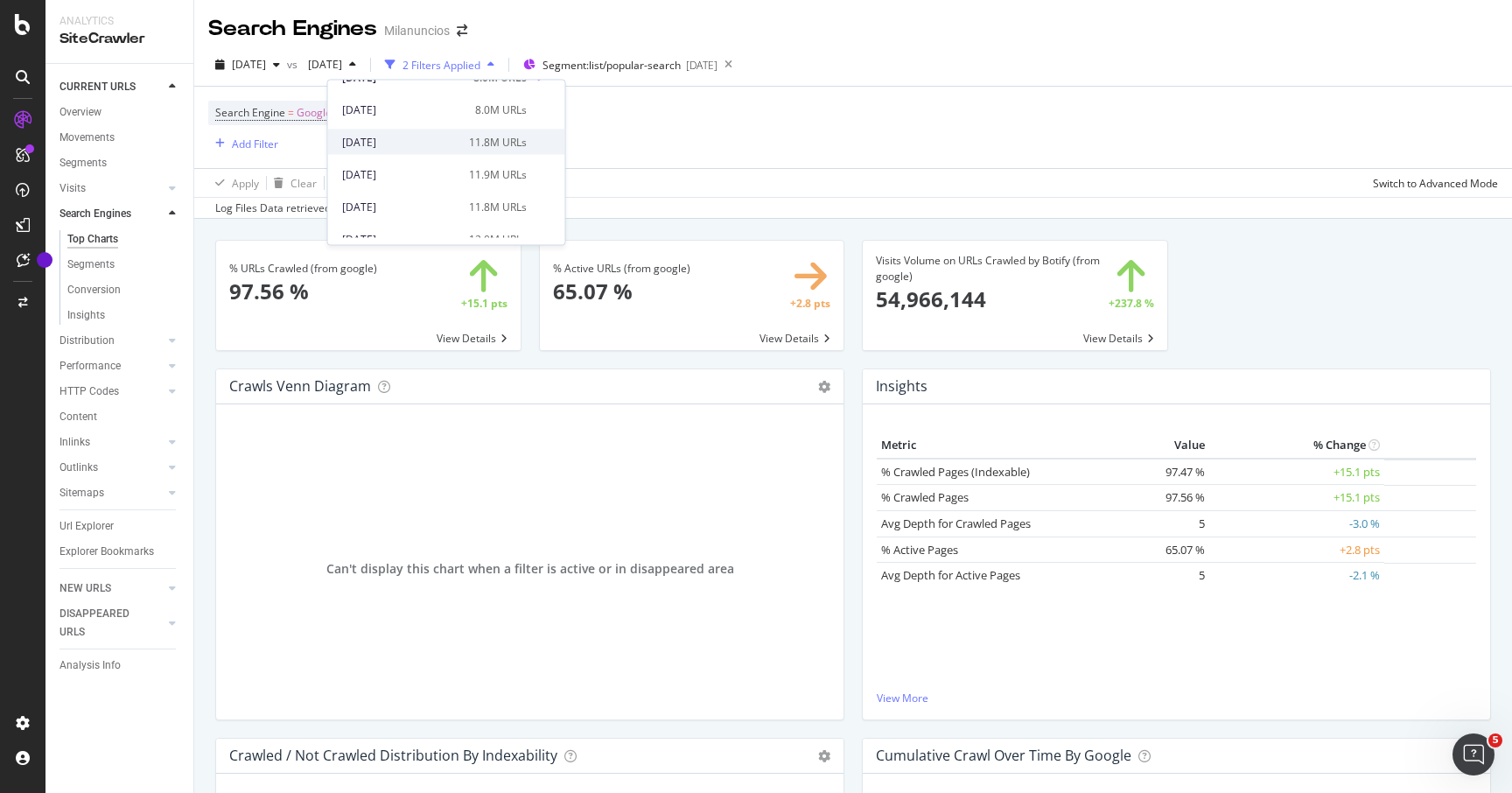
click at [382, 134] on div "[DATE]" at bounding box center [400, 141] width 117 height 16
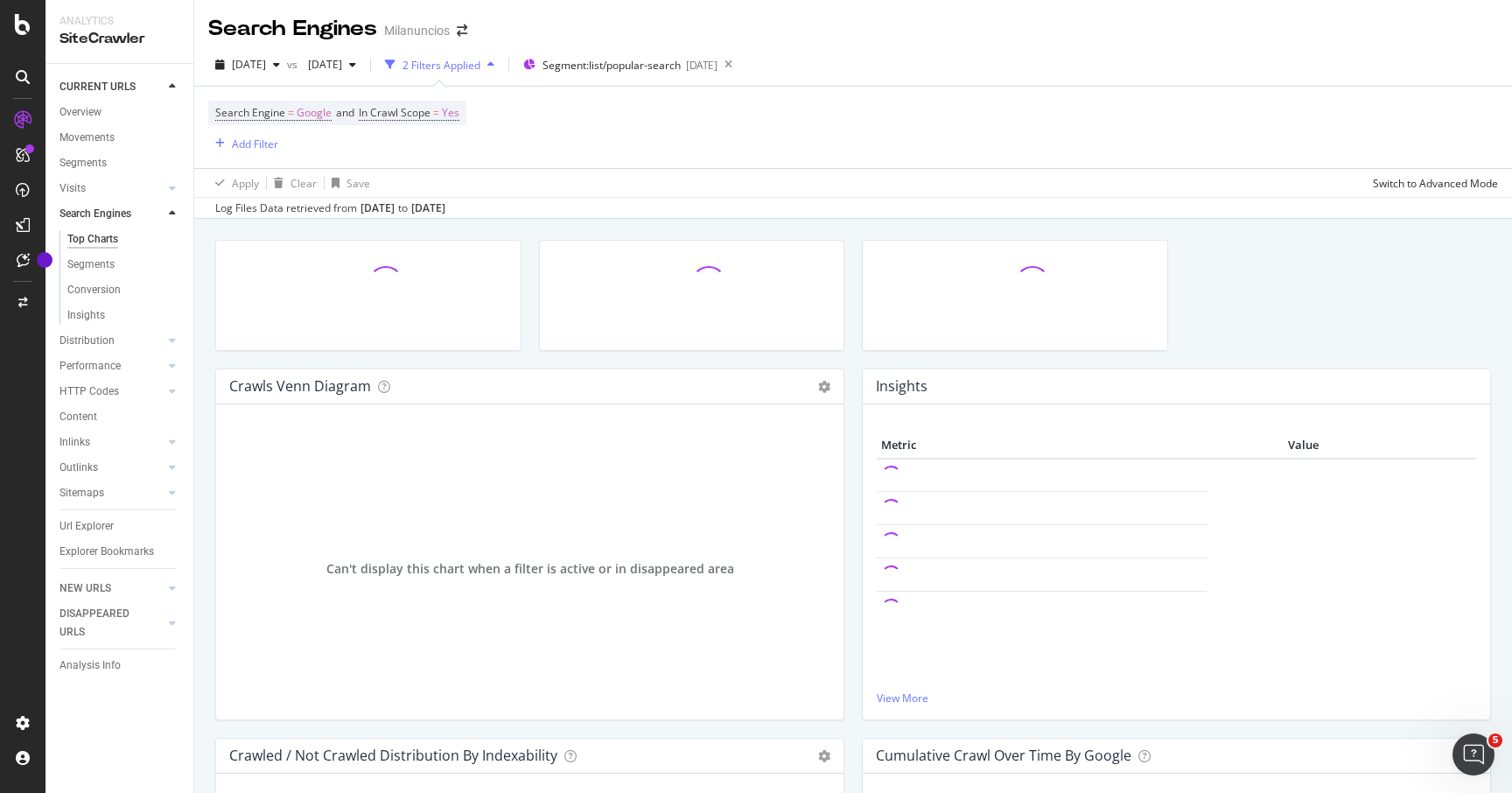
click at [165, 83] on div at bounding box center [173, 86] width 18 height 18
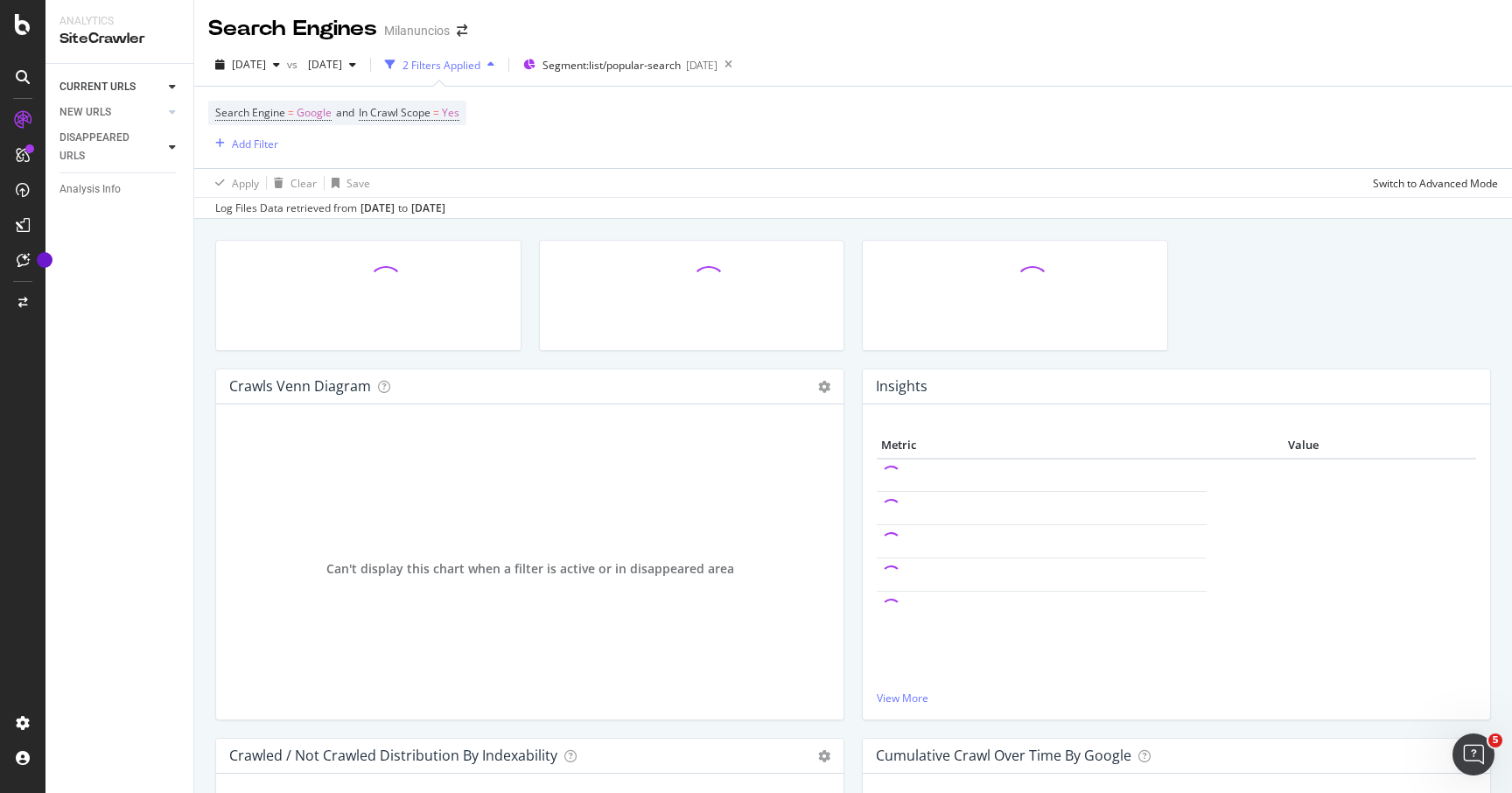
click at [173, 143] on icon at bounding box center [172, 146] width 7 height 11
click at [80, 145] on div "DISAPPEARED URLS" at bounding box center [104, 146] width 88 height 36
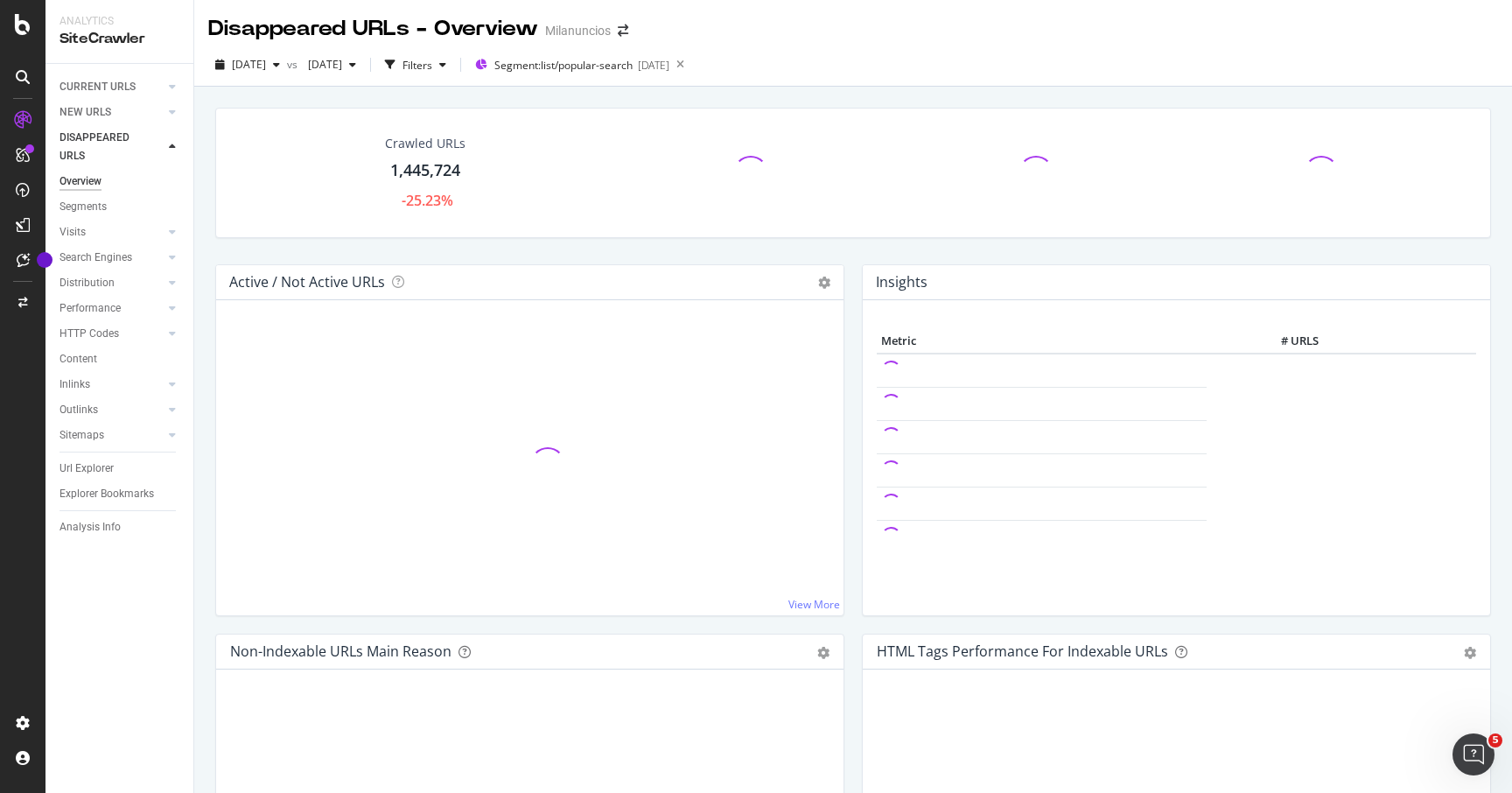
click at [97, 478] on div "Url Explorer" at bounding box center [127, 468] width 134 height 26
click at [93, 473] on div "Url Explorer" at bounding box center [86, 468] width 54 height 19
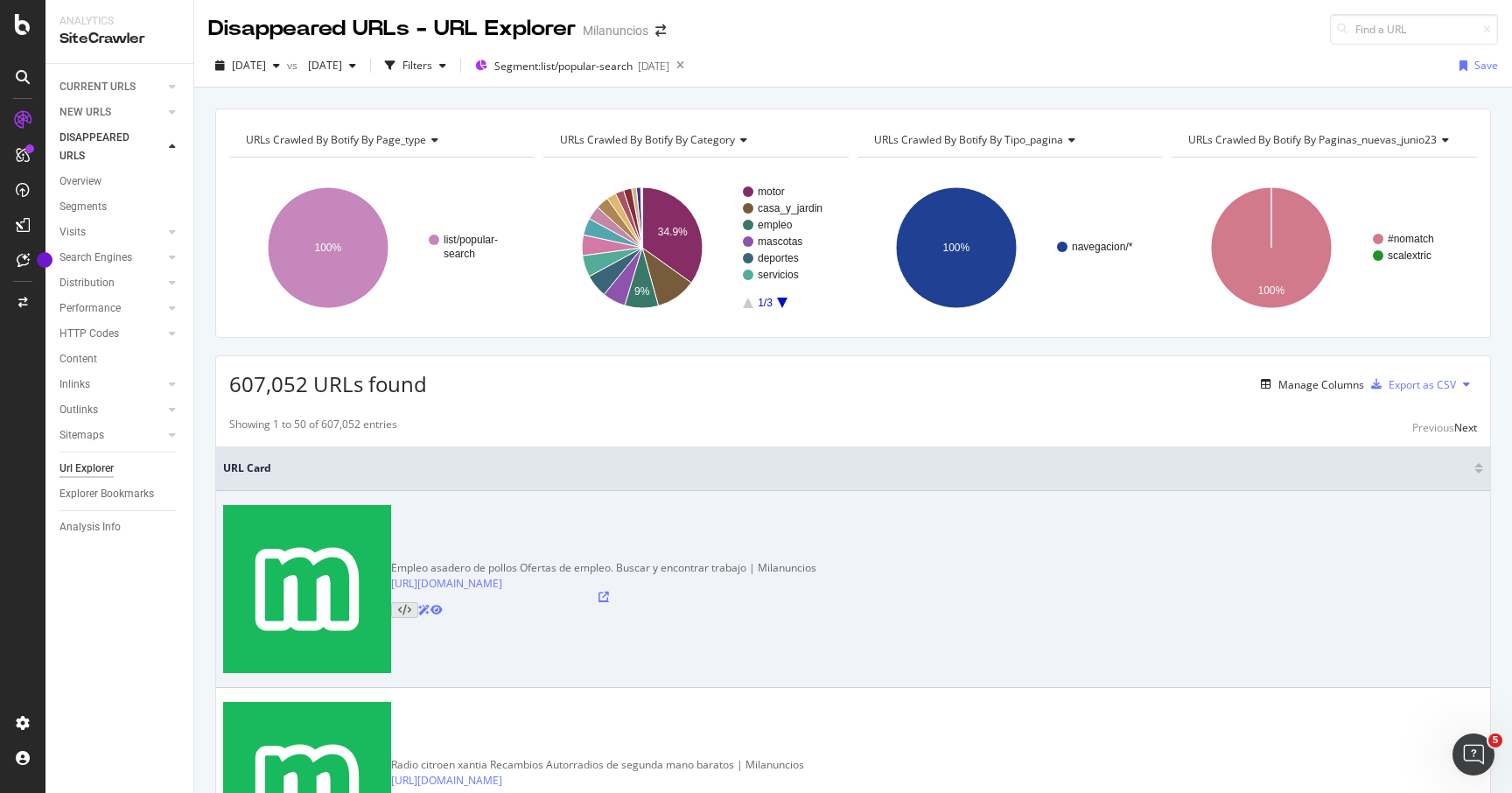
click at [609, 592] on icon at bounding box center [604, 597] width 11 height 11
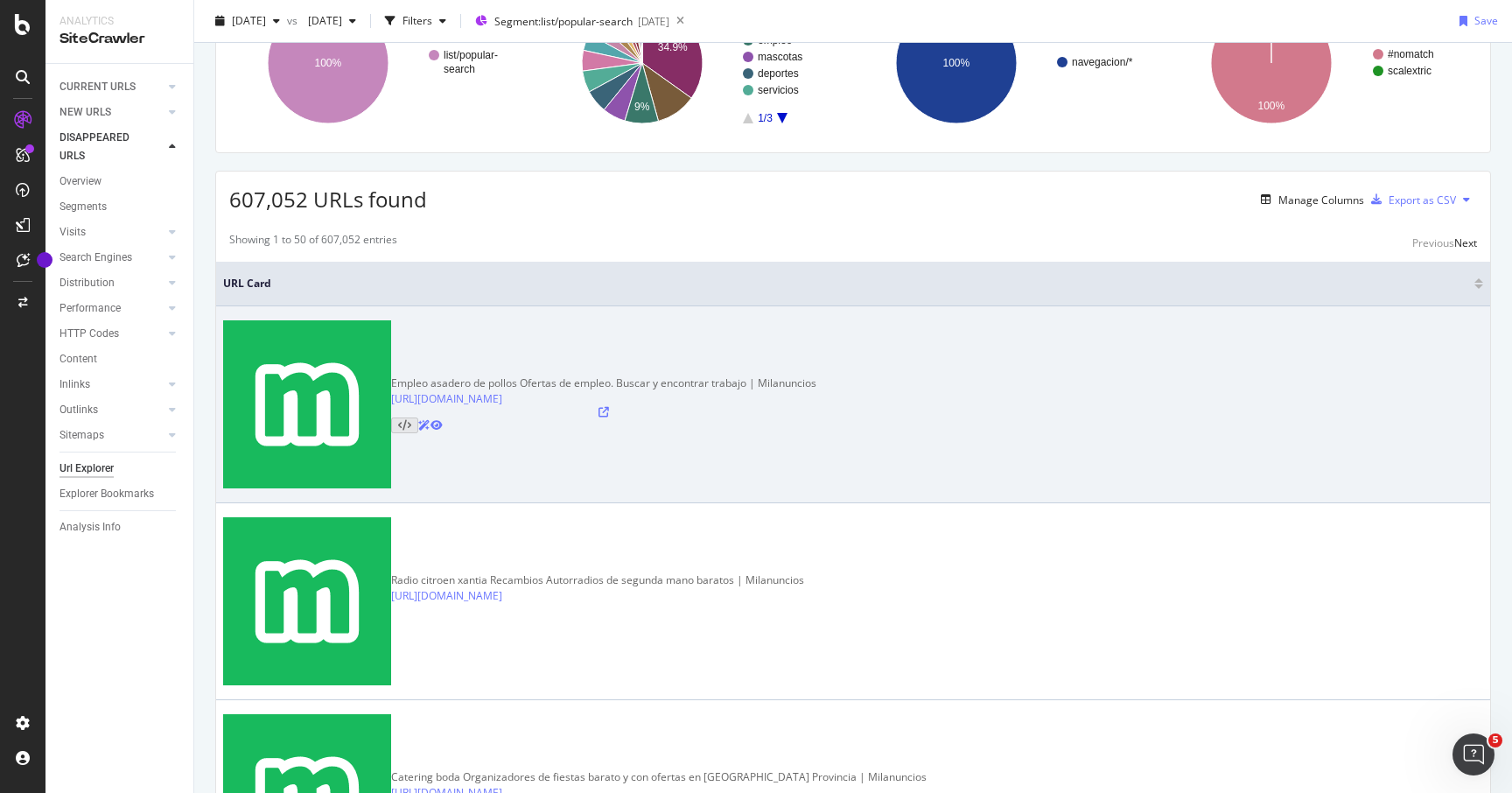
scroll to position [188, 0]
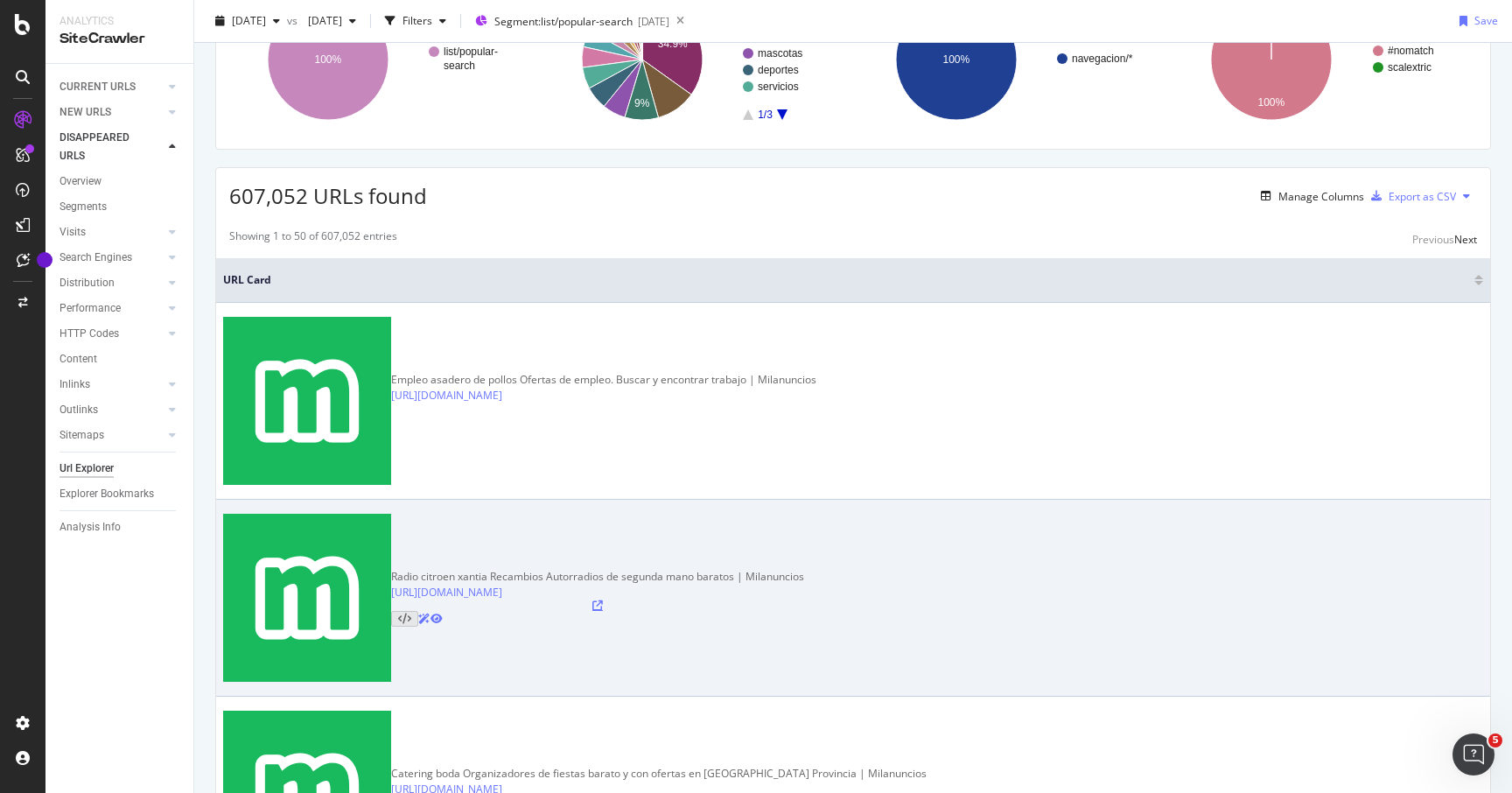
click at [603, 600] on icon at bounding box center [597, 605] width 11 height 11
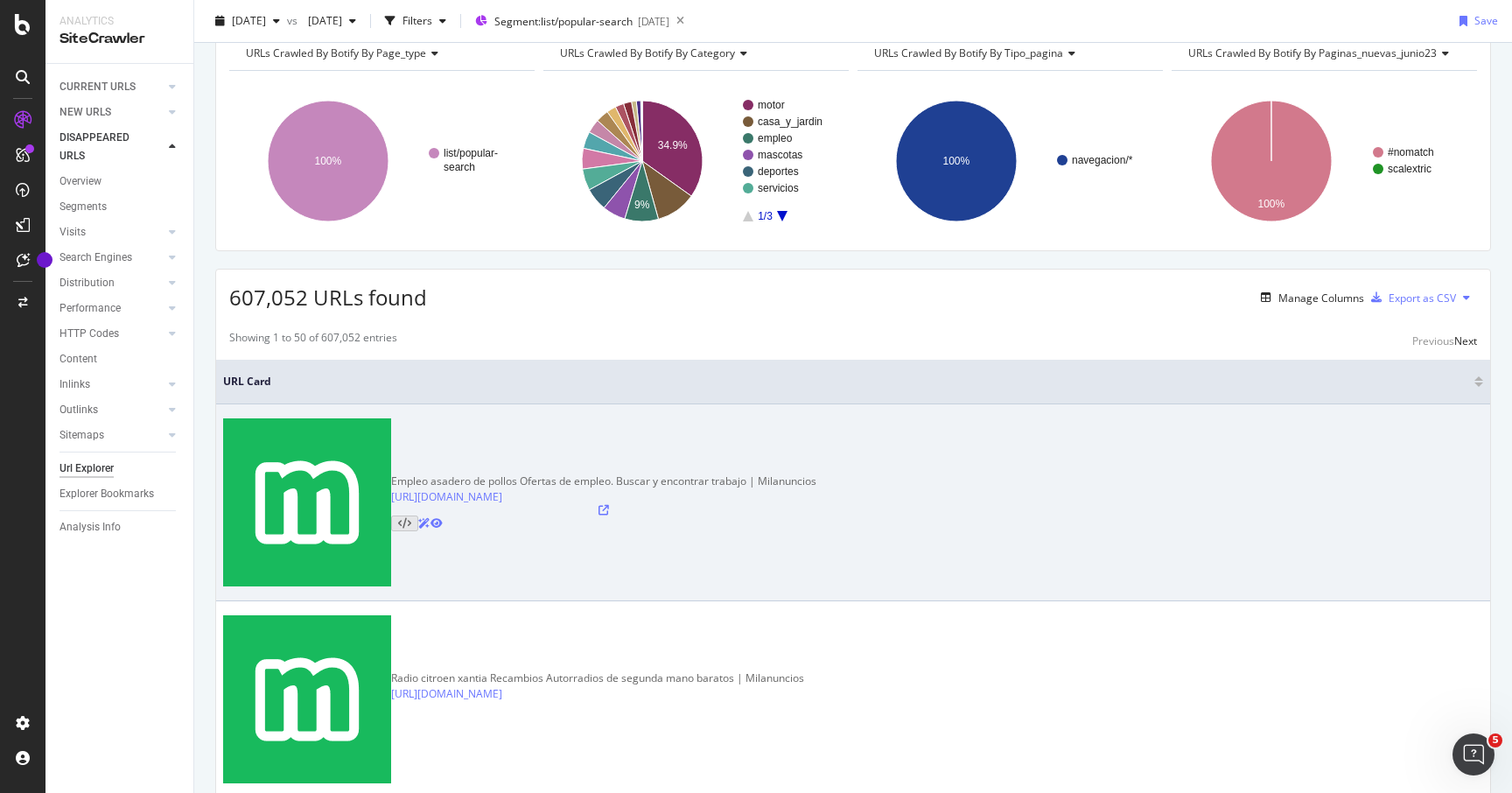
scroll to position [0, 0]
